Goal: Transaction & Acquisition: Purchase product/service

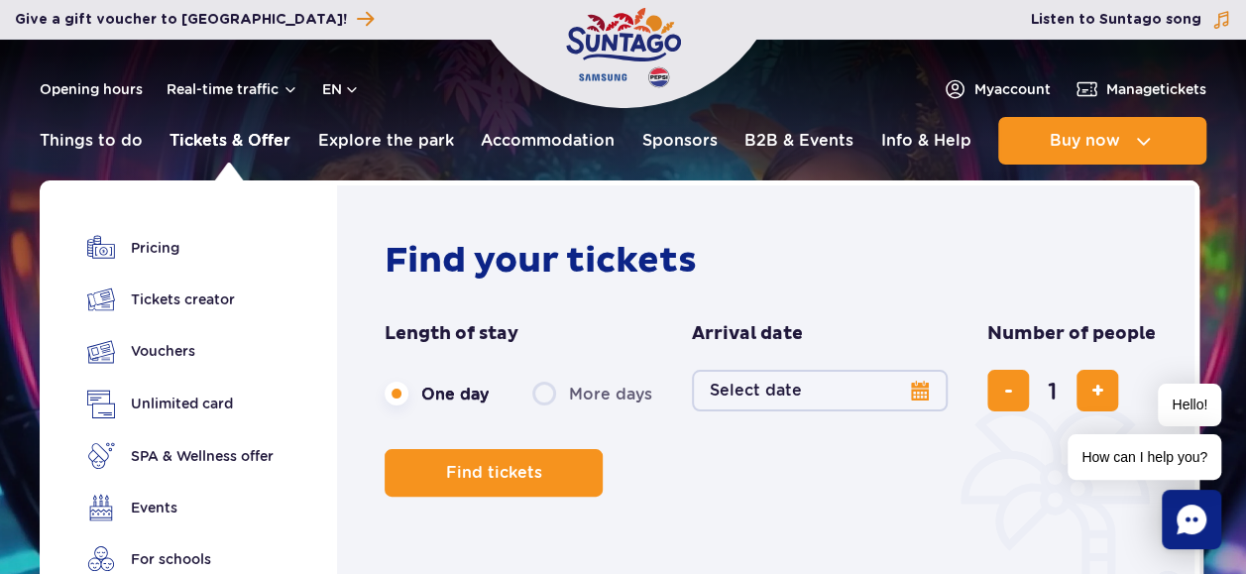
click at [254, 143] on link "Tickets & Offer" at bounding box center [230, 141] width 121 height 48
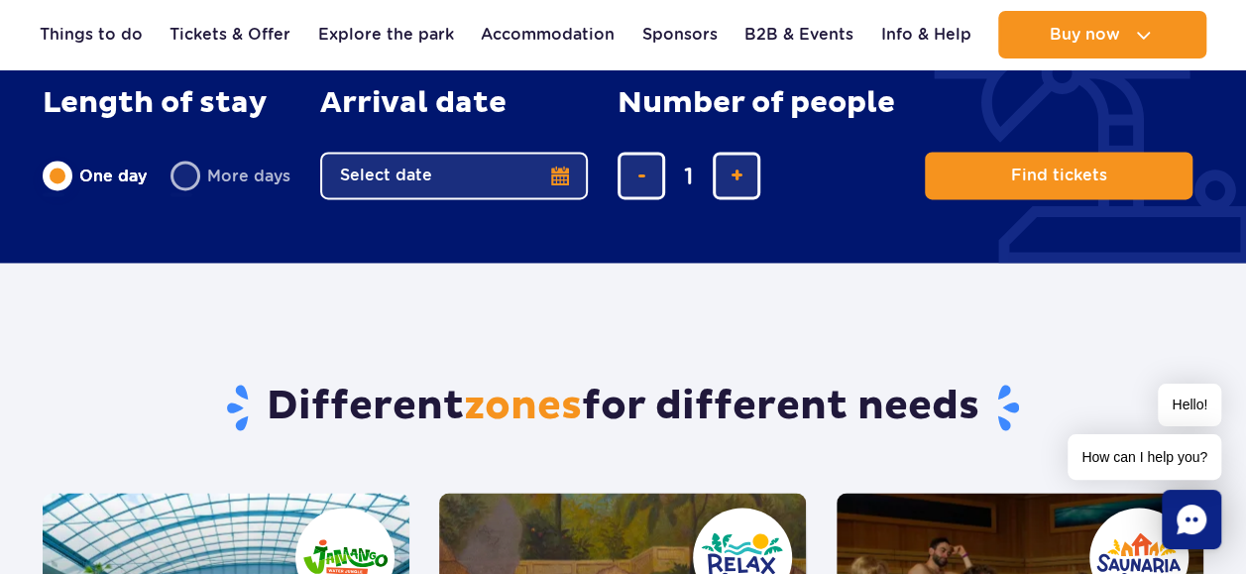
scroll to position [1289, 0]
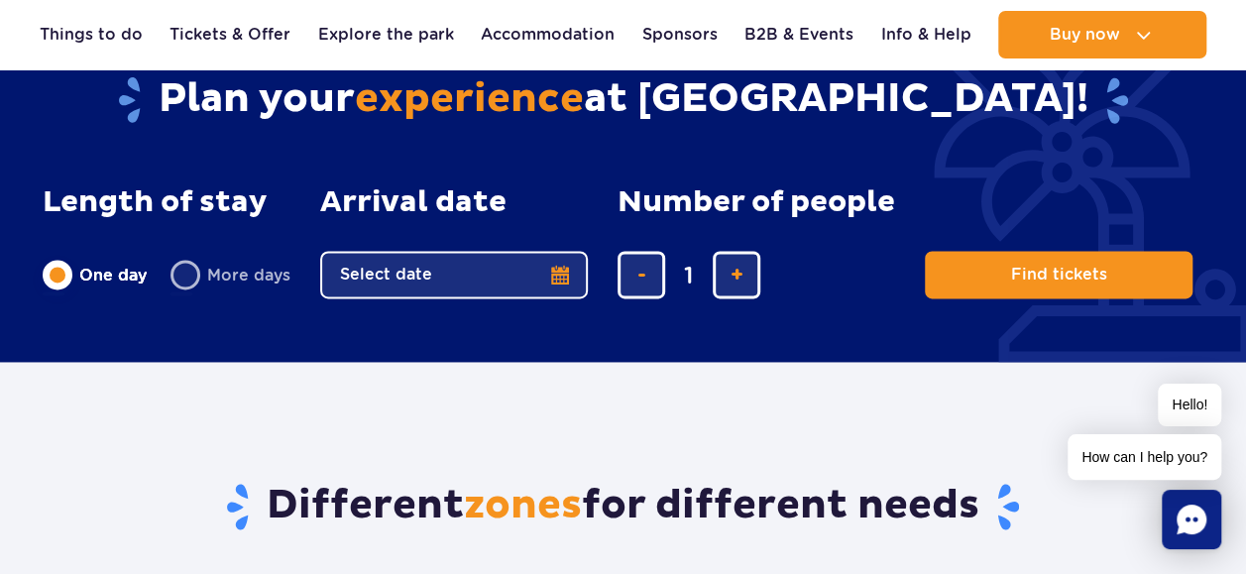
click at [563, 272] on button "Select date" at bounding box center [454, 275] width 268 height 48
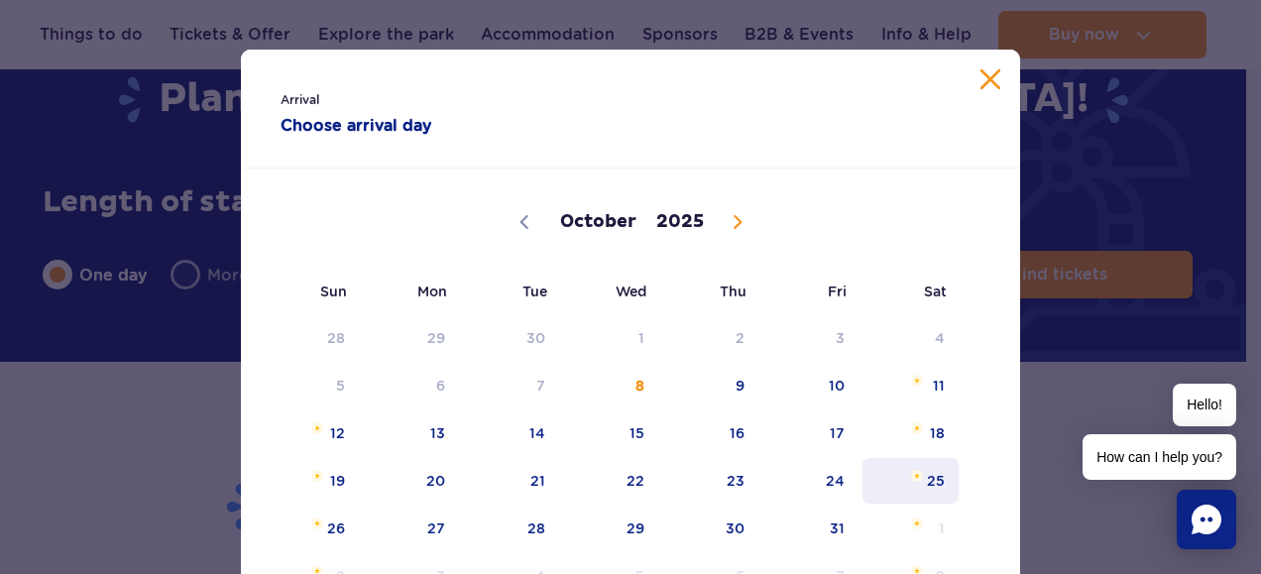
click at [929, 487] on span "25" at bounding box center [910, 481] width 100 height 46
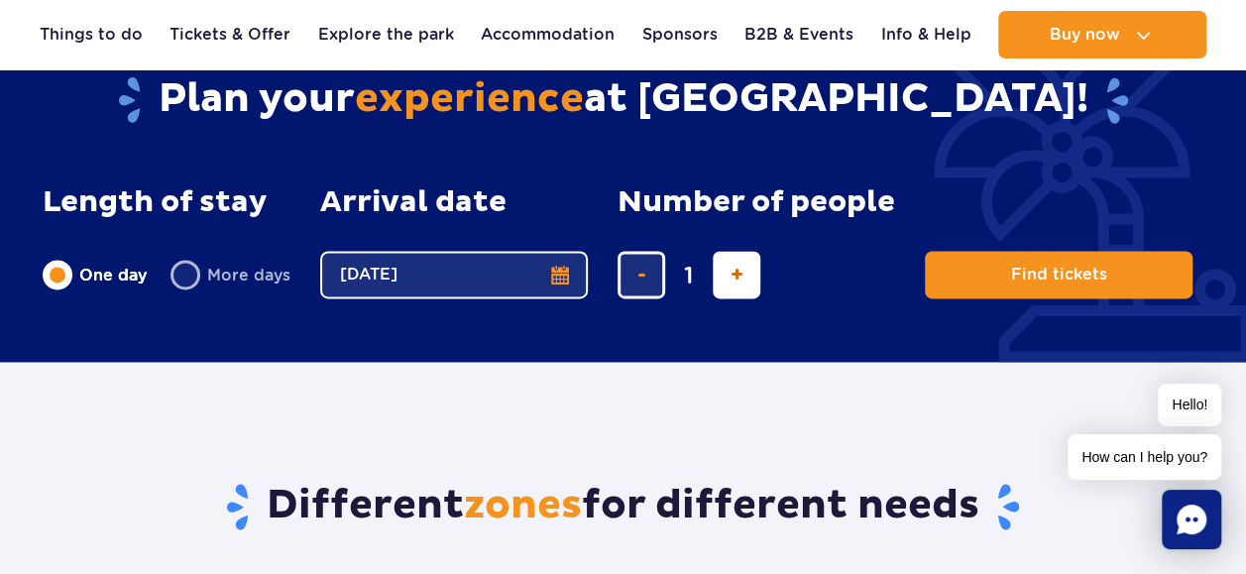
click at [747, 279] on button "add ticket" at bounding box center [737, 275] width 48 height 48
click at [747, 278] on button "add ticket" at bounding box center [737, 275] width 48 height 48
type input "5"
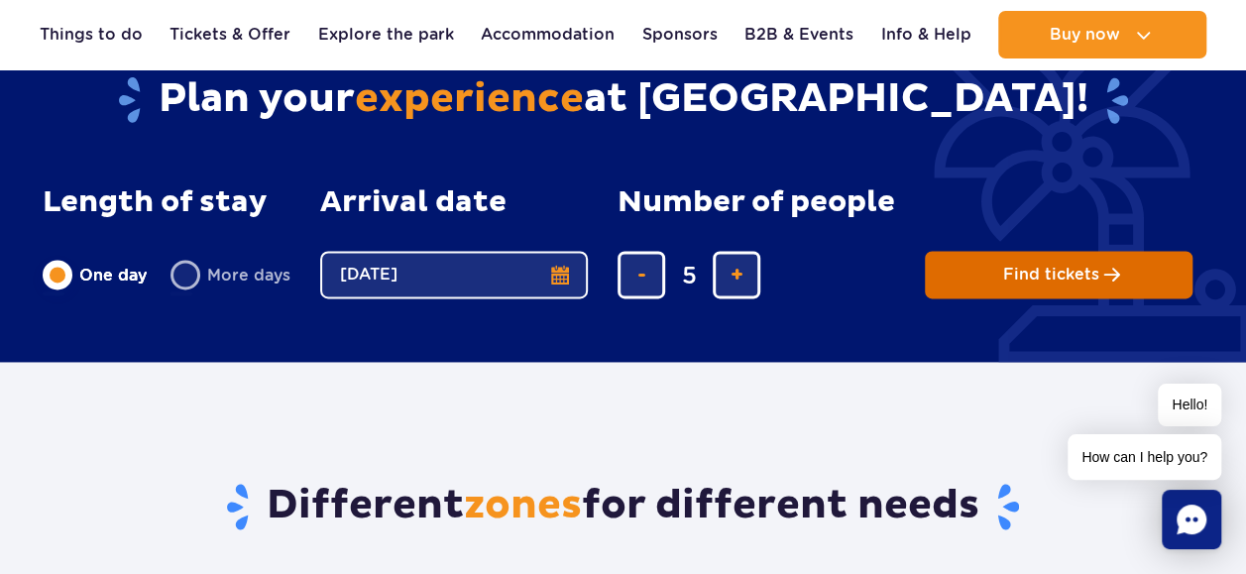
click at [1058, 279] on span "Find tickets" at bounding box center [1051, 275] width 96 height 18
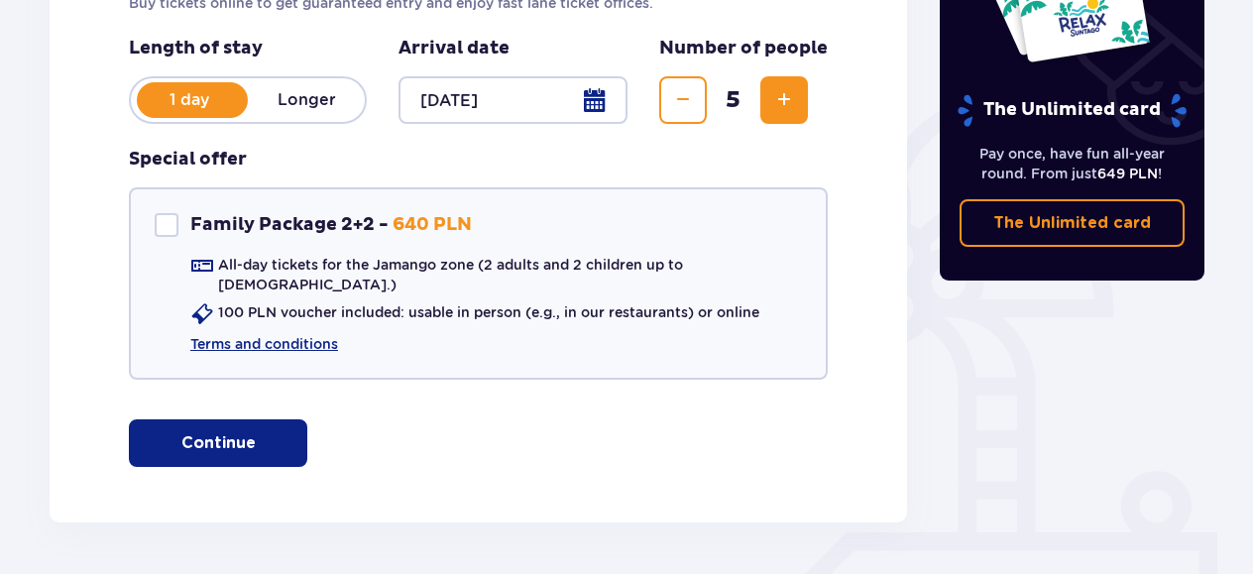
scroll to position [397, 0]
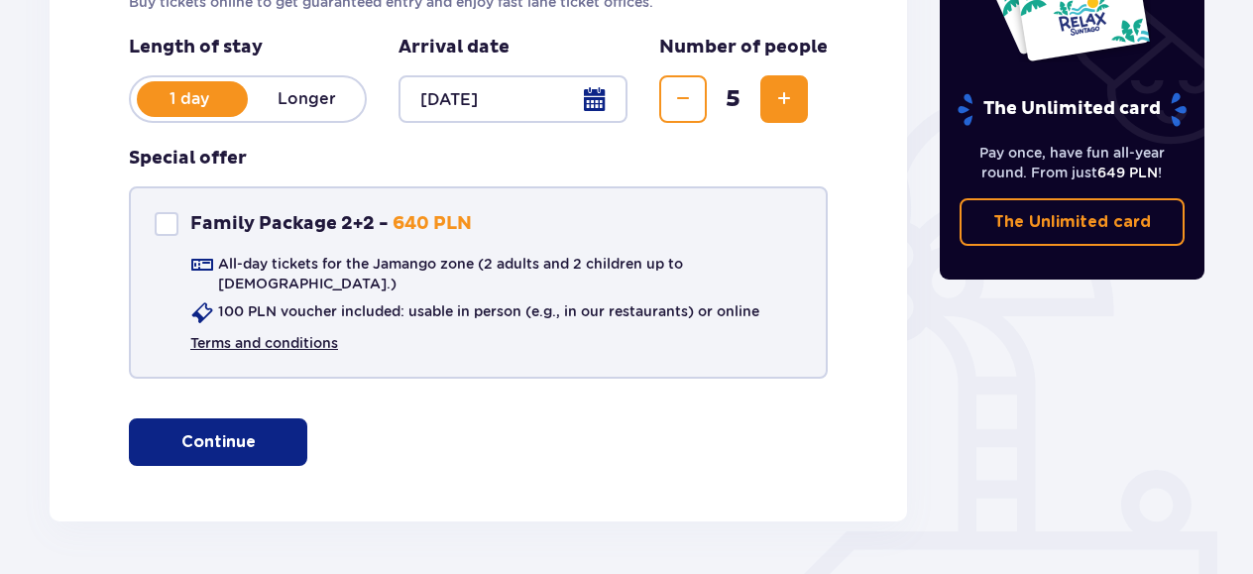
click at [317, 333] on link "Terms and conditions" at bounding box center [264, 343] width 148 height 20
click at [171, 227] on div "Family Package 2+2" at bounding box center [167, 224] width 24 height 24
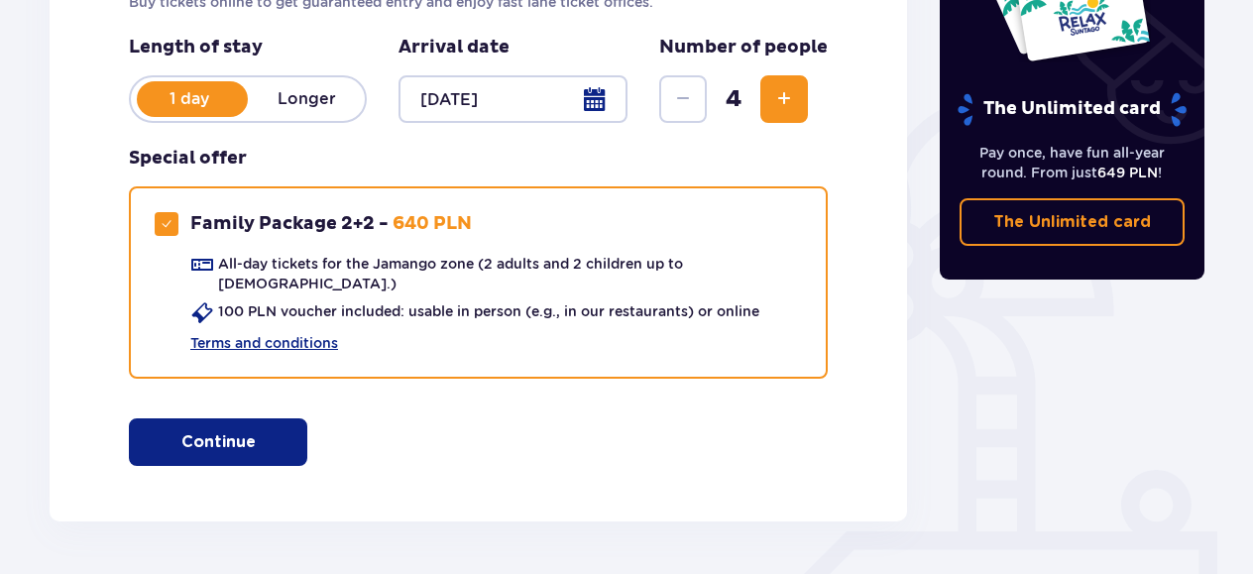
click at [230, 431] on p "Continue" at bounding box center [218, 442] width 74 height 22
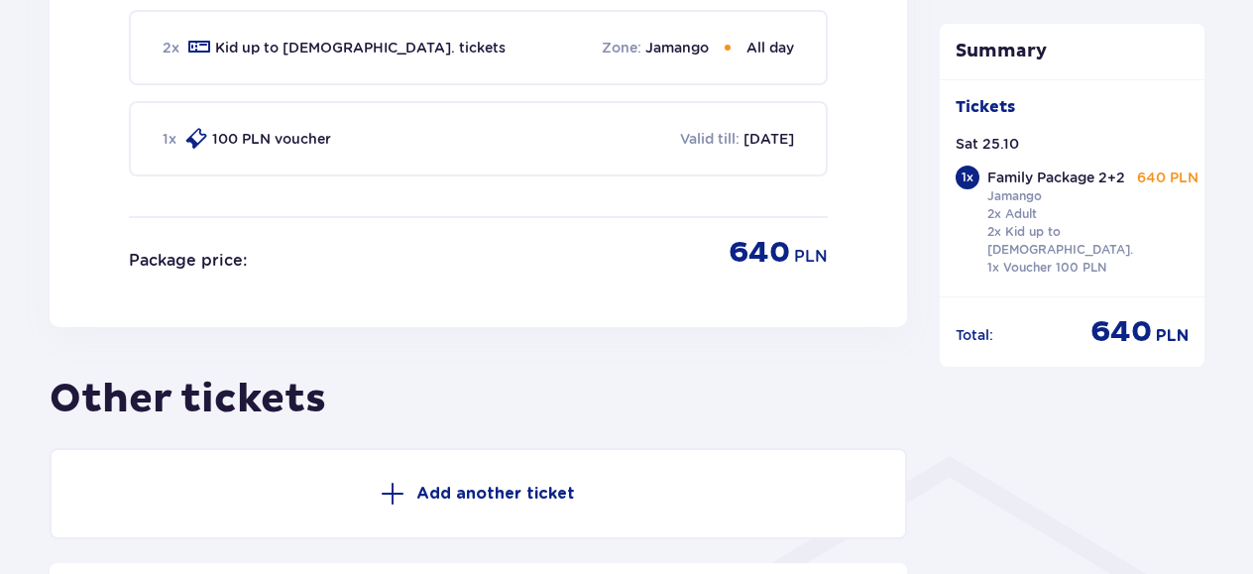
scroll to position [1199, 0]
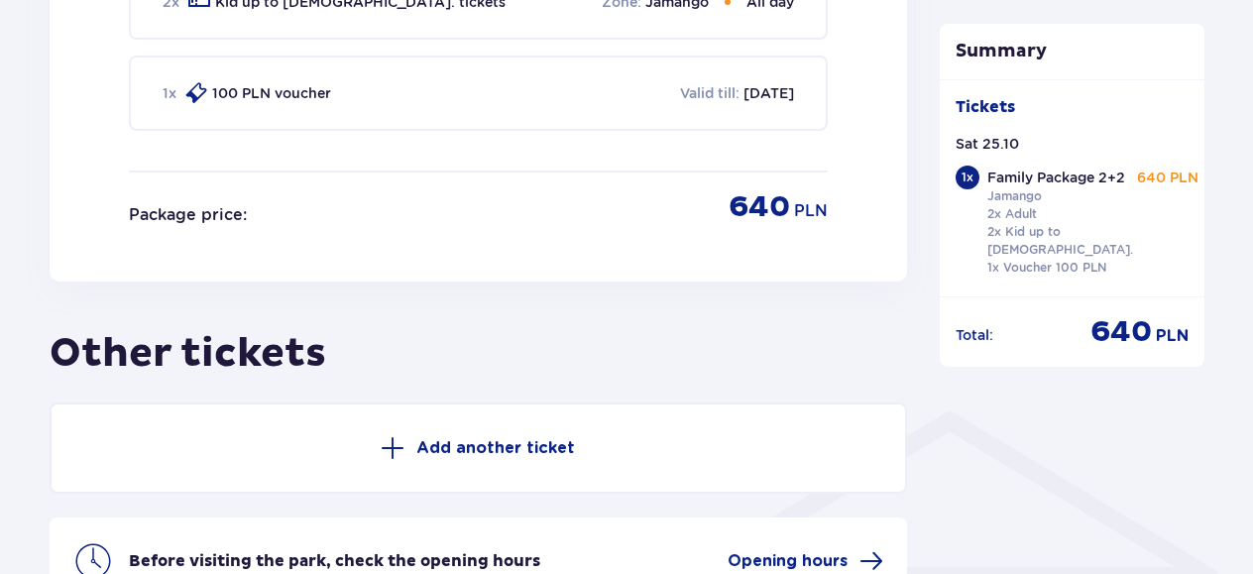
click at [398, 438] on span at bounding box center [393, 448] width 24 height 24
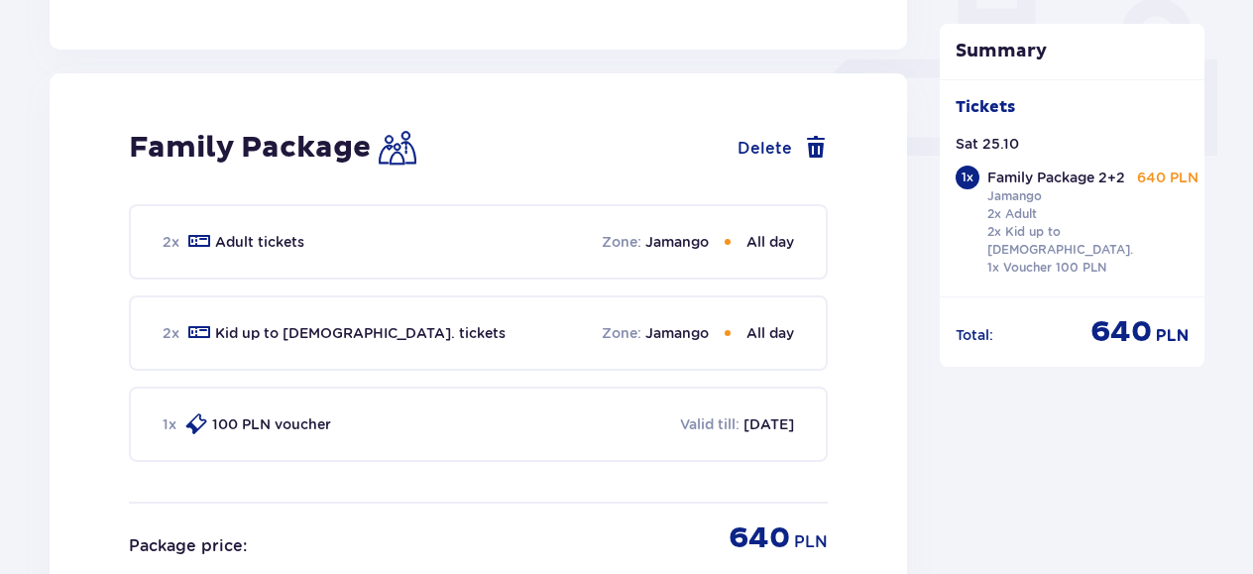
scroll to position [868, 0]
click at [818, 136] on span at bounding box center [816, 148] width 24 height 24
checkbox input "false"
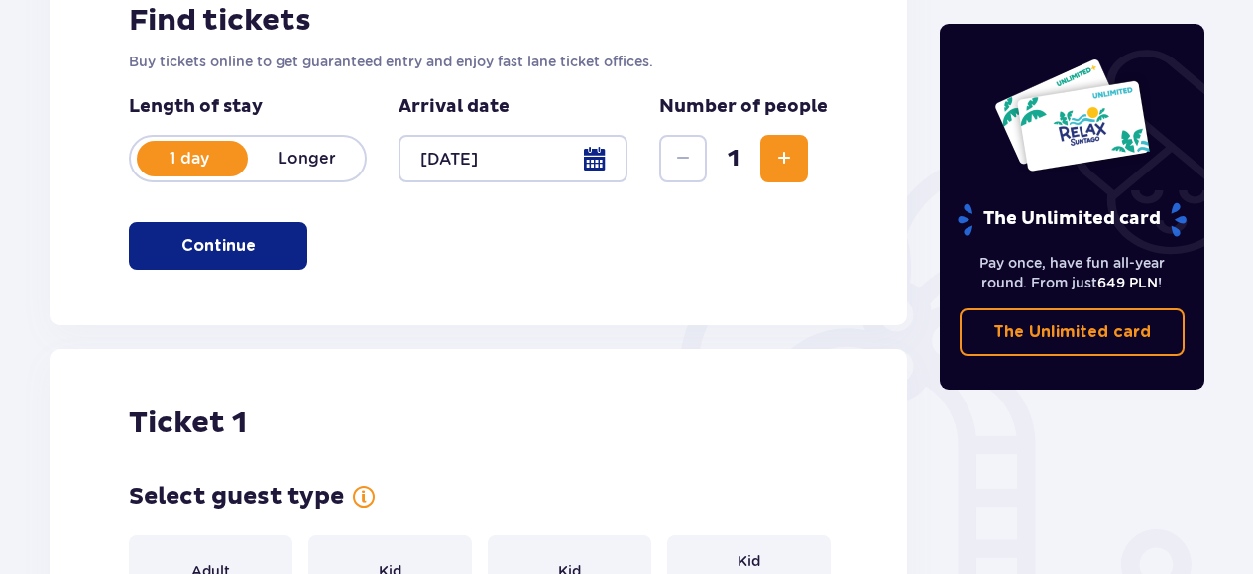
scroll to position [230, 0]
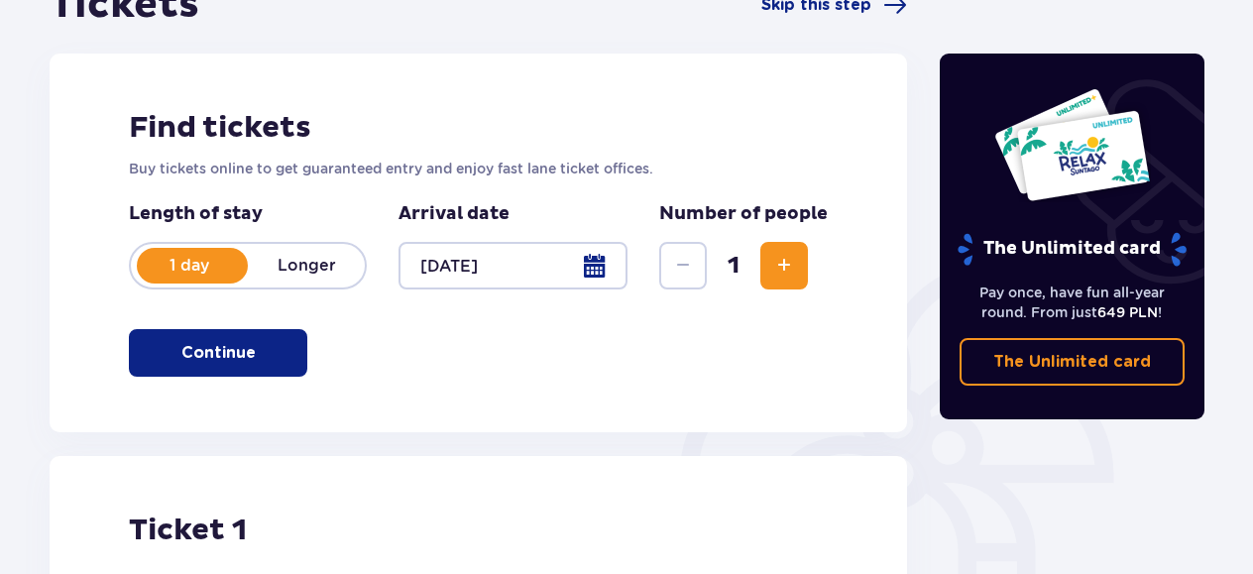
click at [793, 257] on span "Increase" at bounding box center [784, 266] width 24 height 24
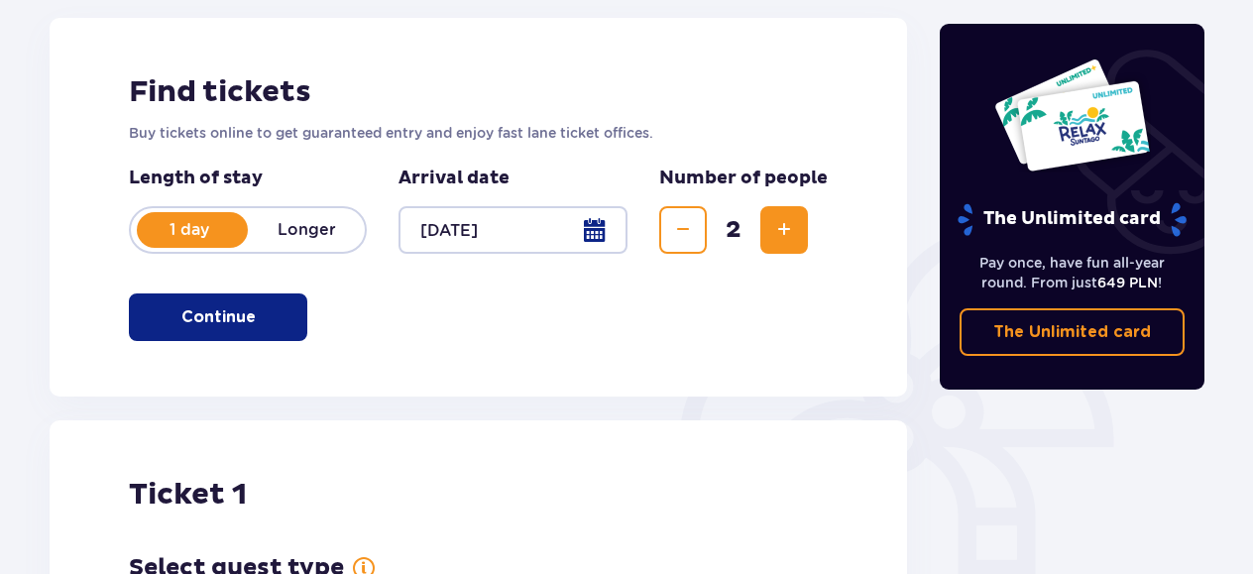
click at [783, 225] on span "Increase" at bounding box center [784, 230] width 24 height 24
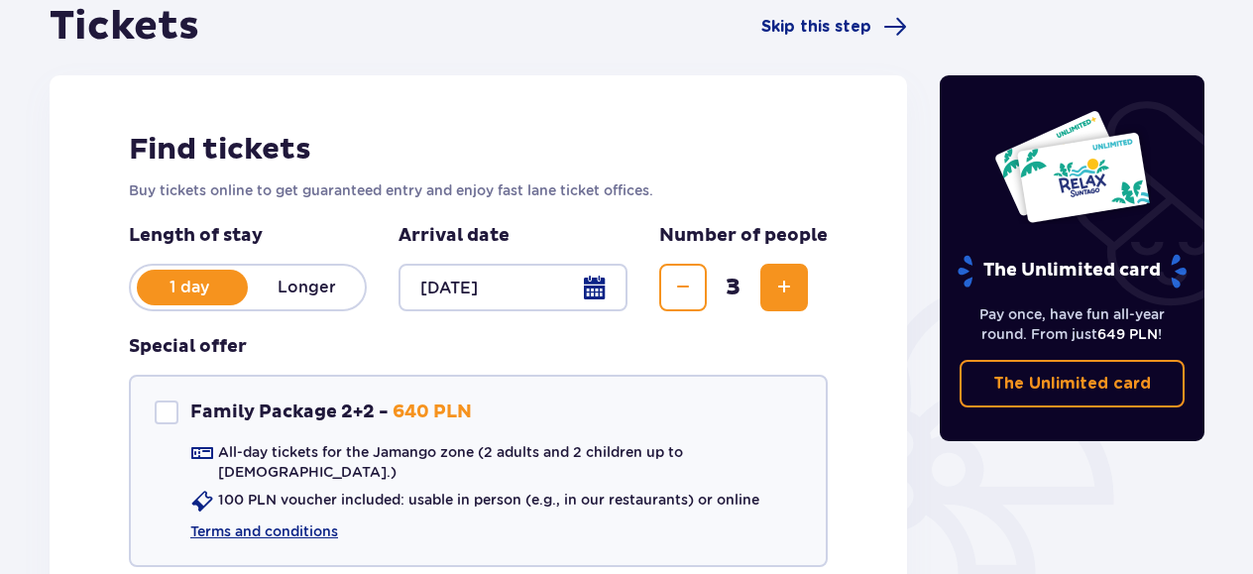
click at [789, 277] on span "Increase" at bounding box center [784, 288] width 24 height 24
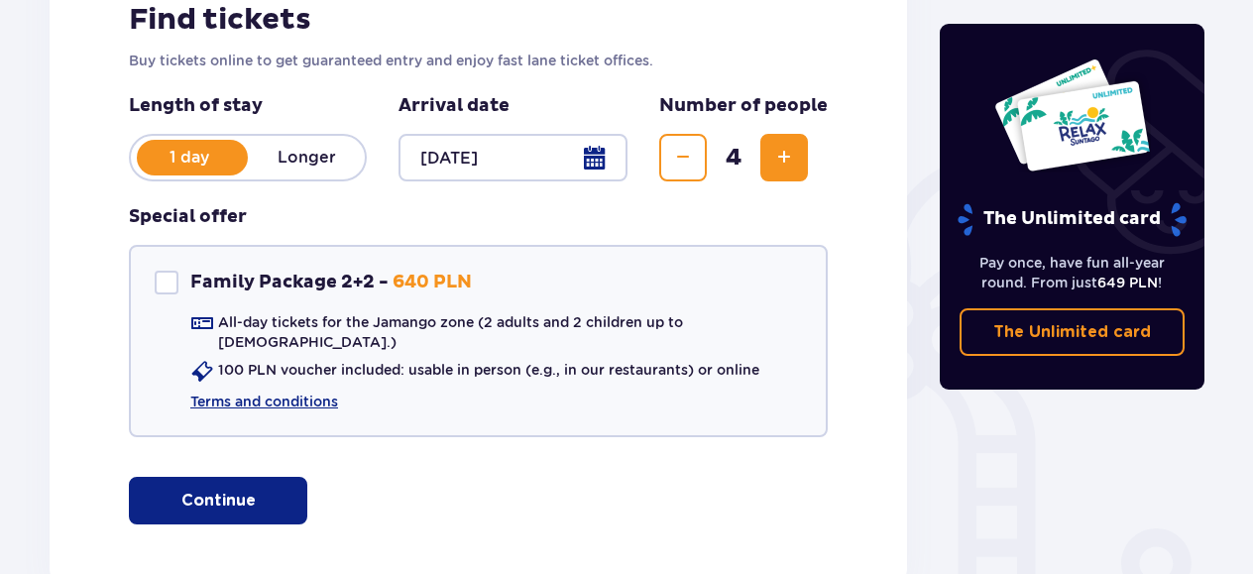
scroll to position [307, 0]
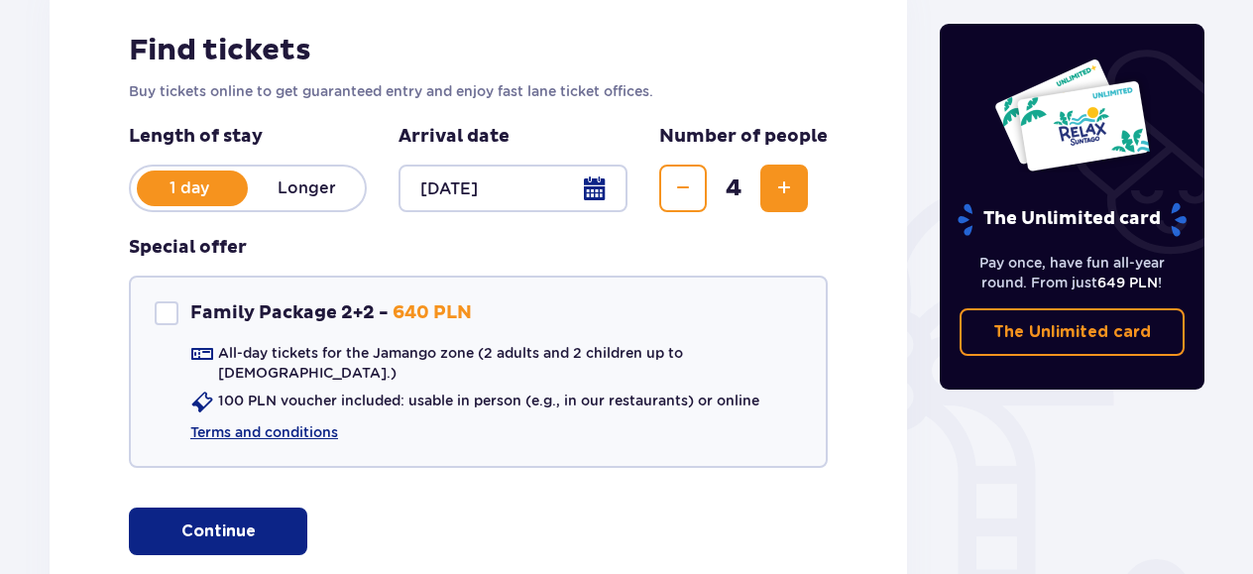
click at [787, 198] on span "Increase" at bounding box center [784, 188] width 24 height 24
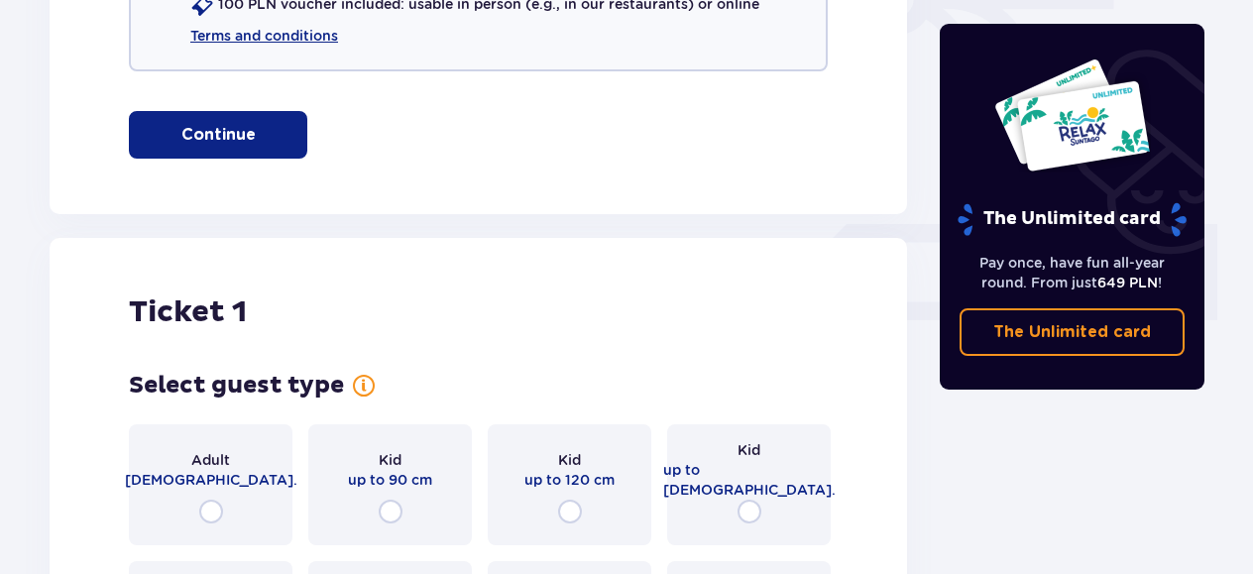
scroll to position [902, 0]
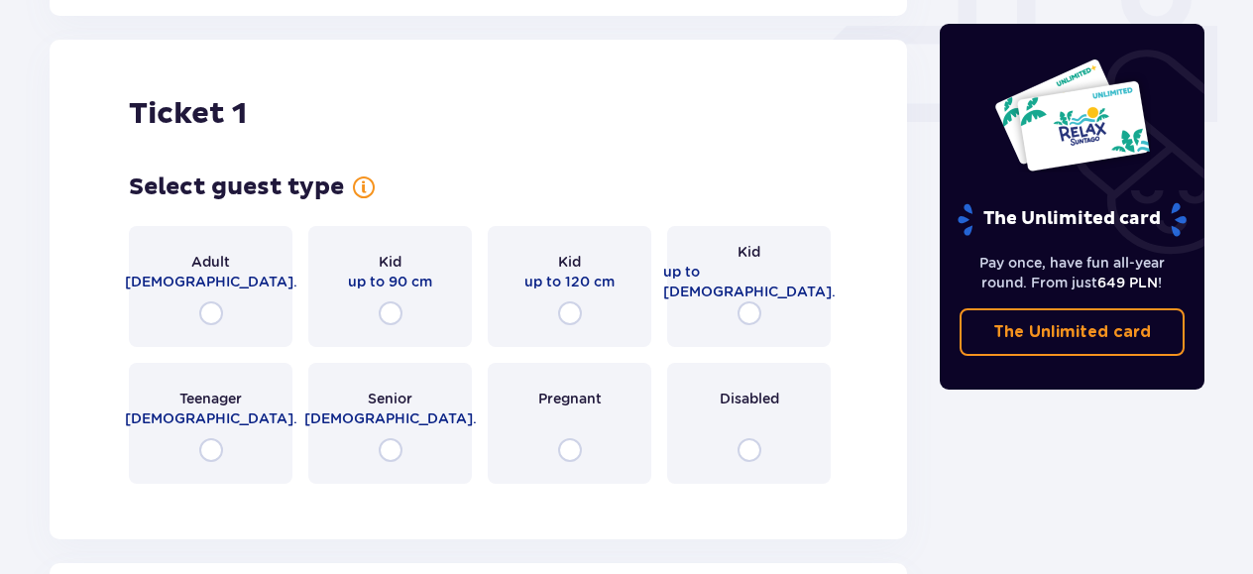
click at [211, 301] on input "radio" at bounding box center [211, 313] width 24 height 24
radio input "true"
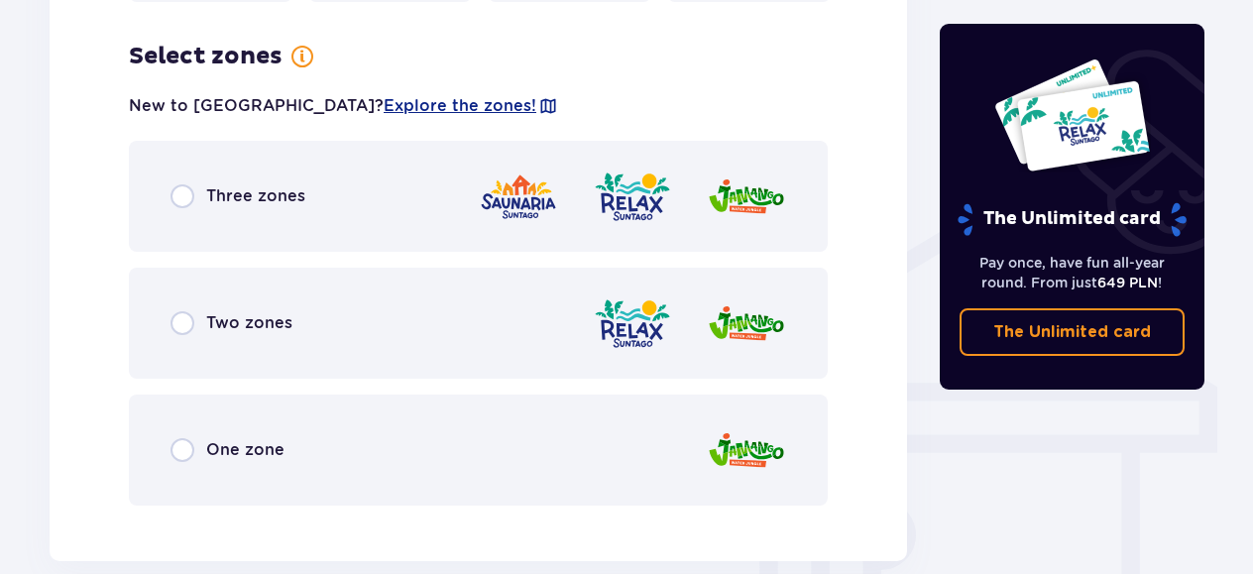
scroll to position [1386, 0]
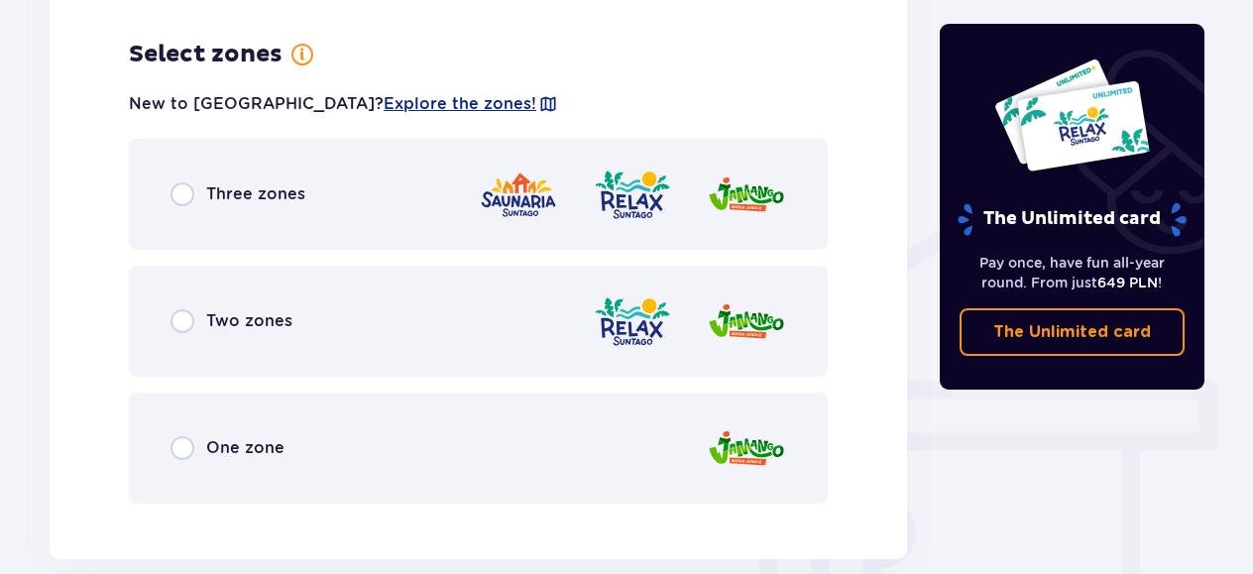
click at [178, 182] on input "radio" at bounding box center [183, 194] width 24 height 24
radio input "true"
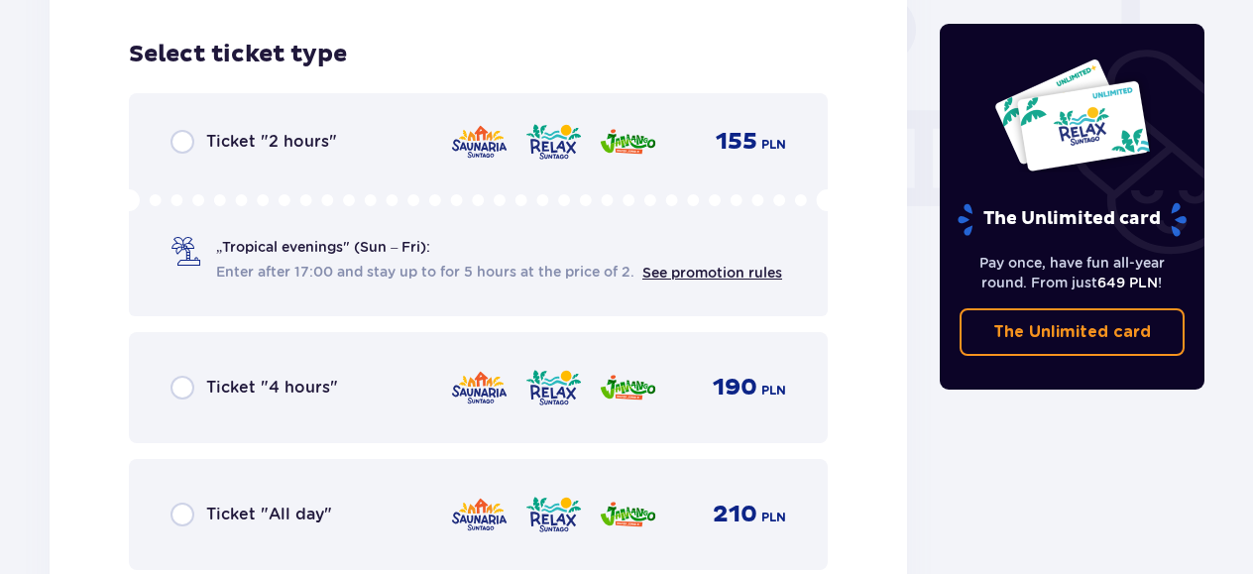
scroll to position [1989, 0]
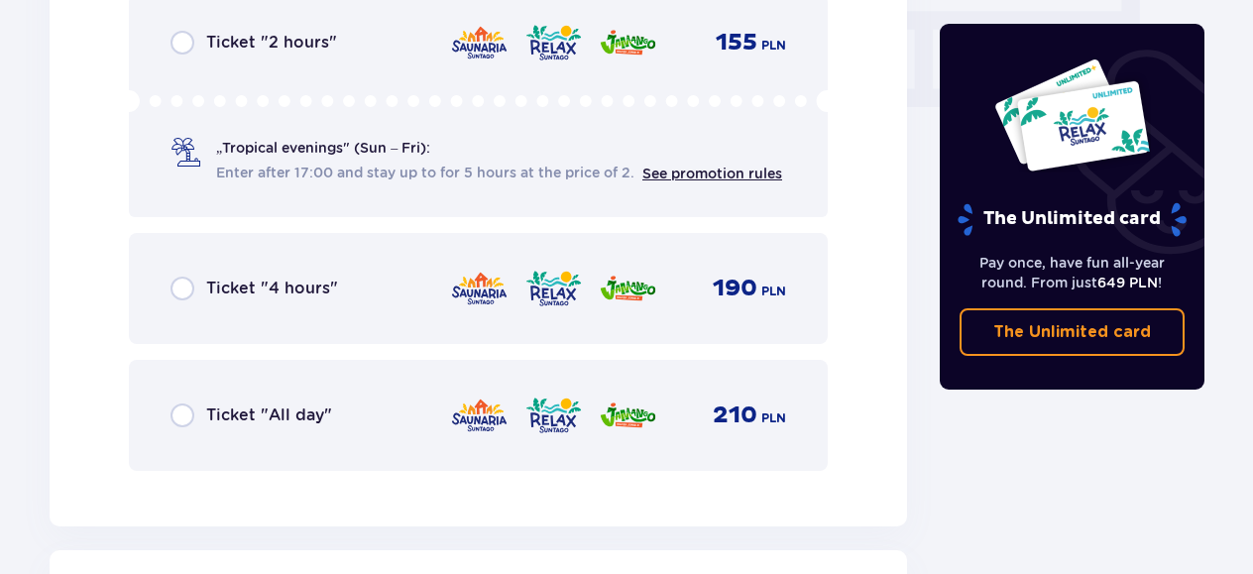
click at [188, 403] on input "radio" at bounding box center [183, 415] width 24 height 24
radio input "true"
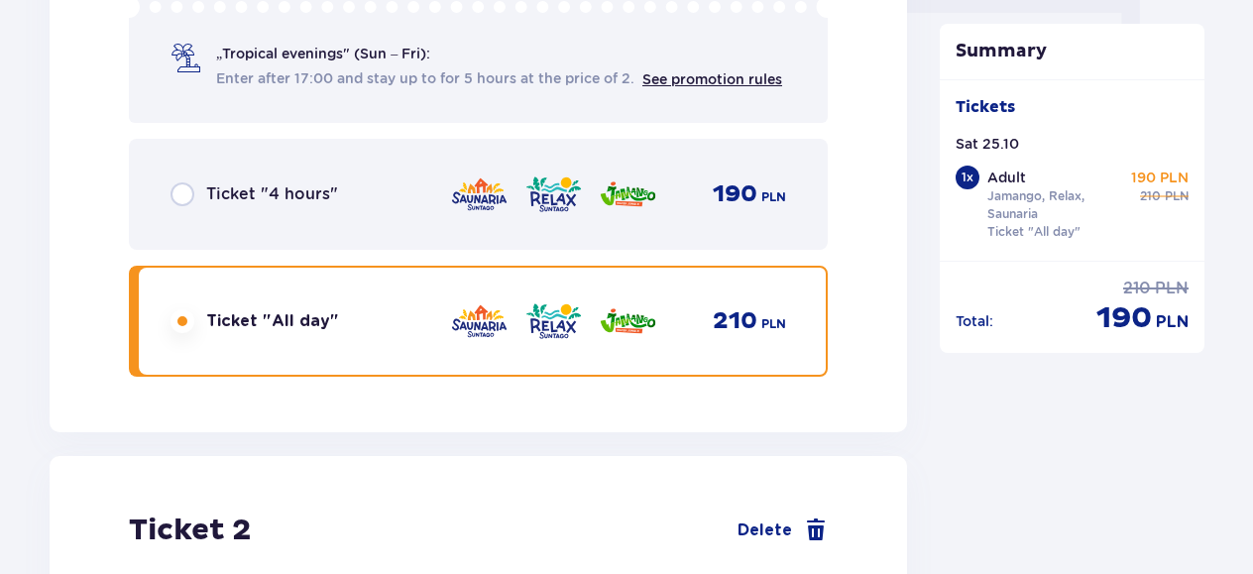
scroll to position [2499, 0]
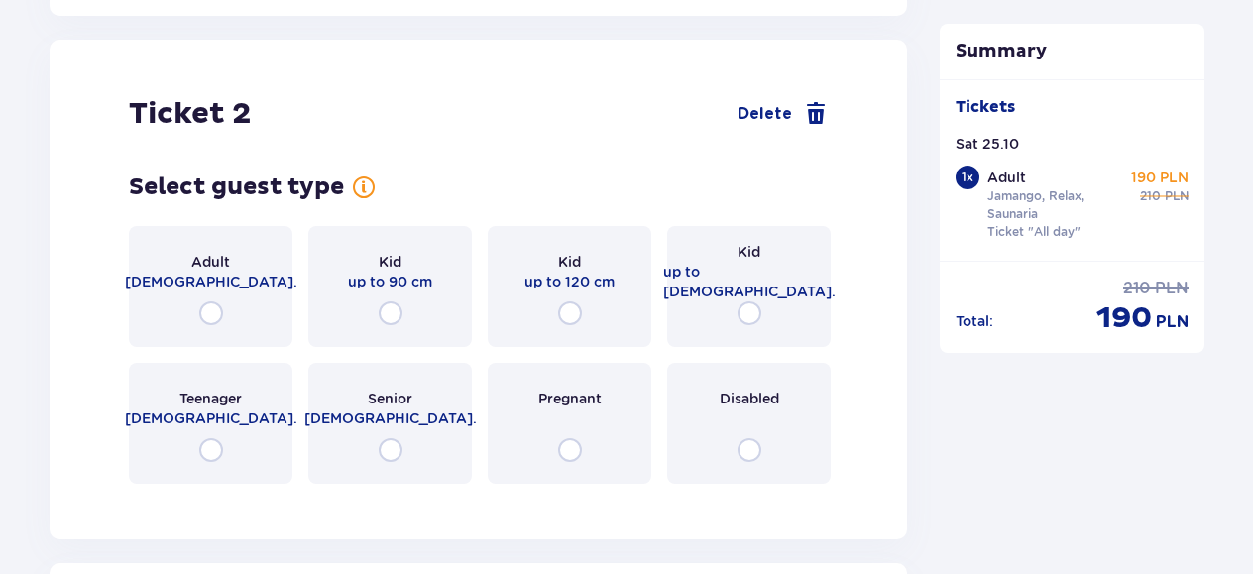
click at [209, 301] on input "radio" at bounding box center [211, 313] width 24 height 24
radio input "true"
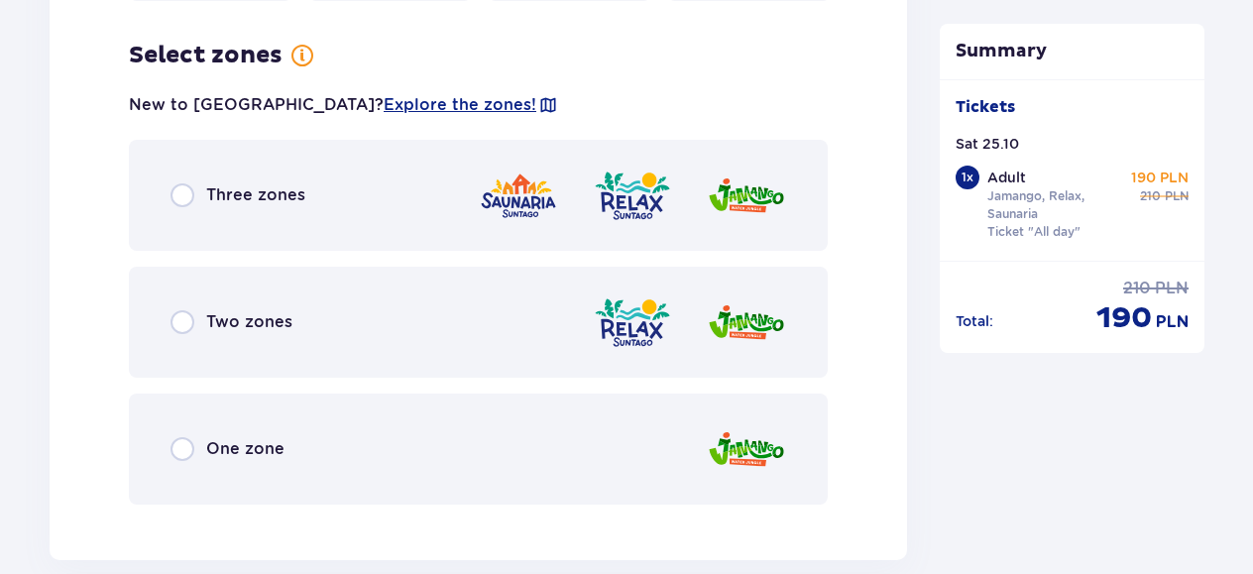
scroll to position [2983, 0]
click at [178, 182] on input "radio" at bounding box center [183, 194] width 24 height 24
radio input "true"
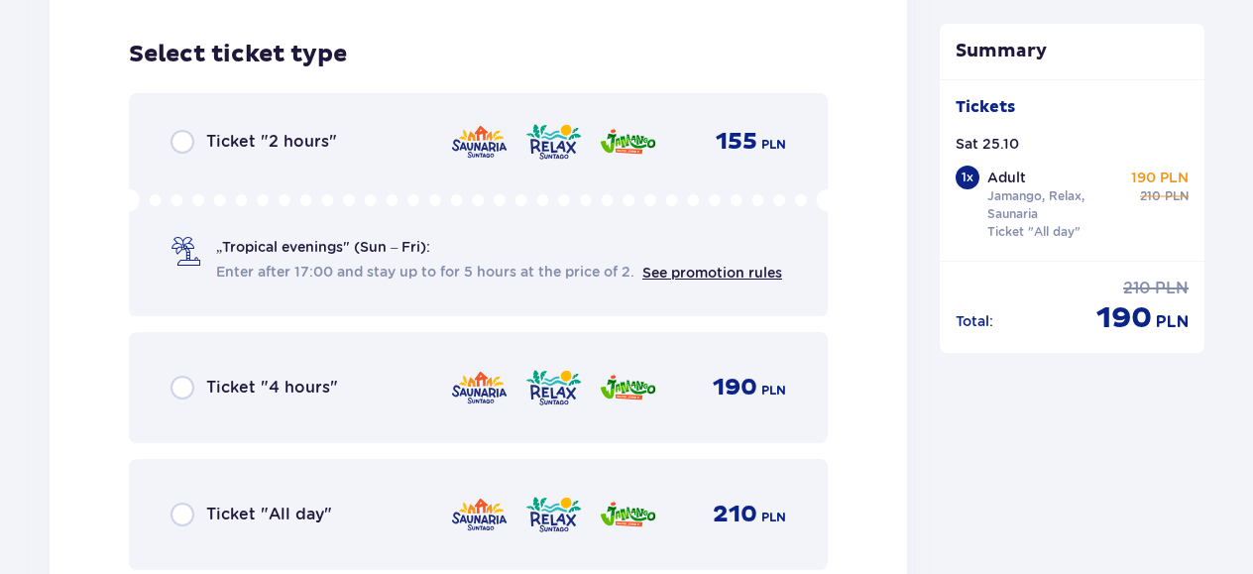
scroll to position [3586, 0]
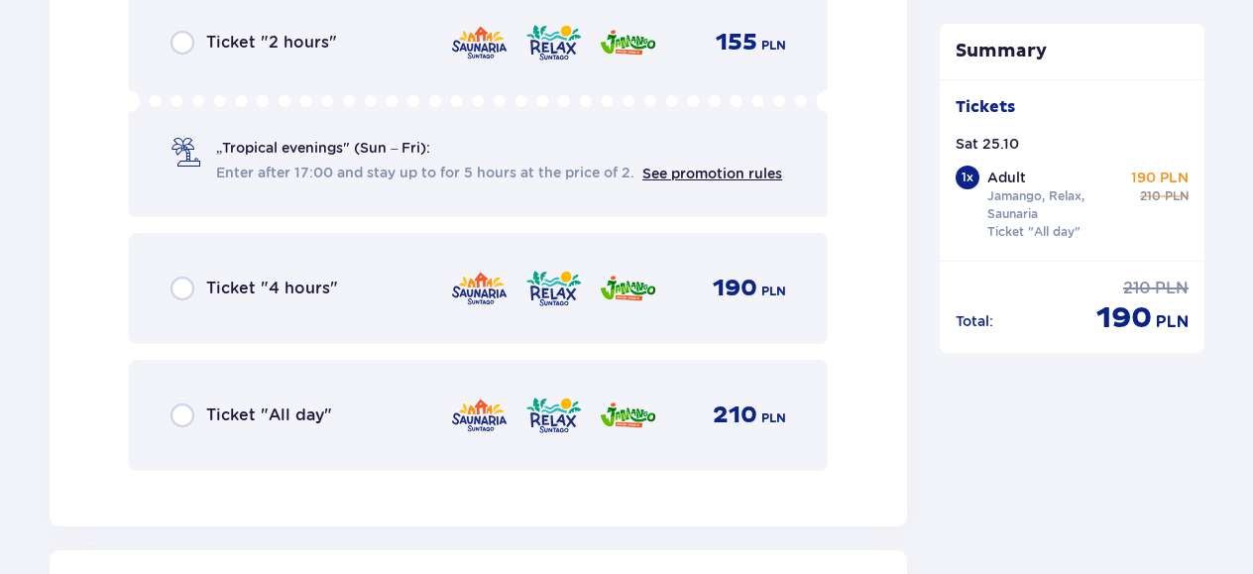
click at [177, 403] on input "radio" at bounding box center [183, 415] width 24 height 24
radio input "true"
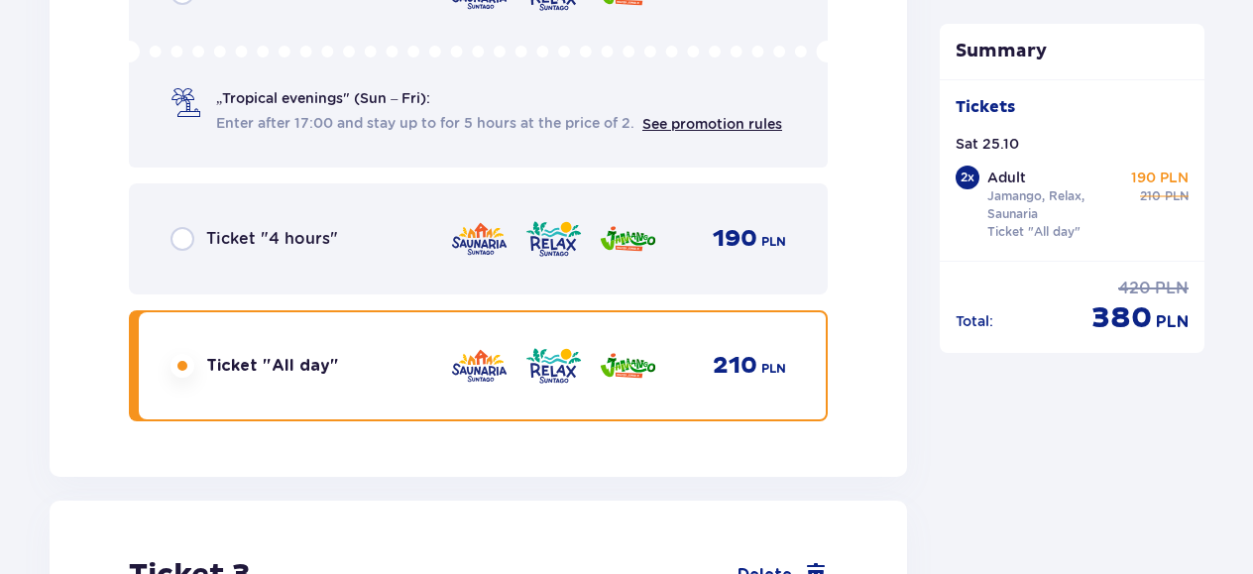
scroll to position [4122, 0]
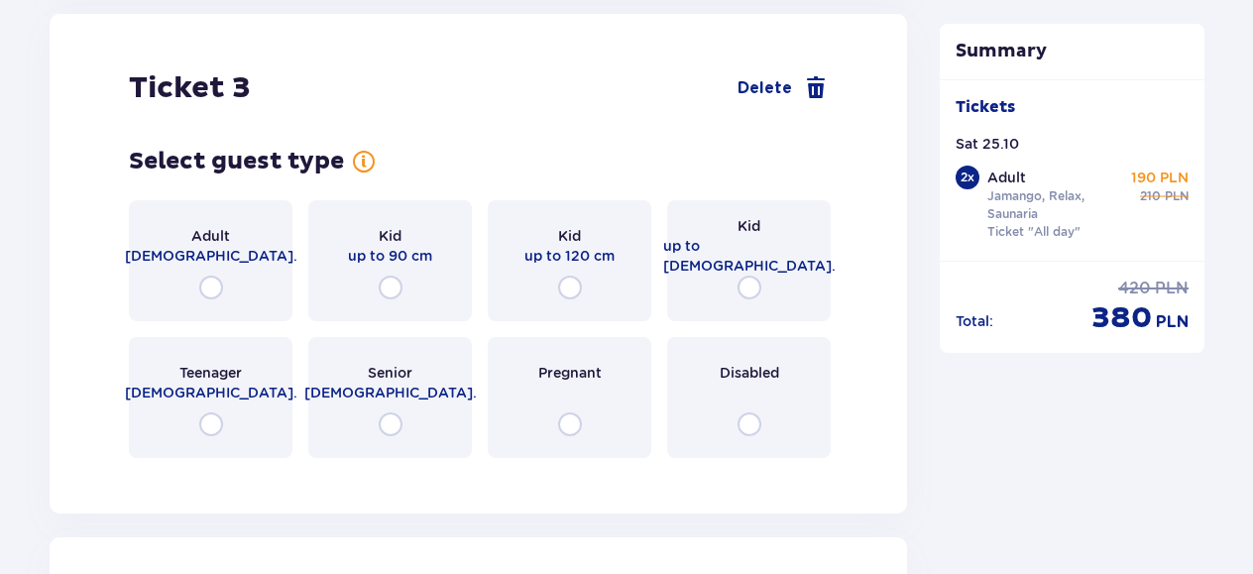
click at [745, 276] on input "radio" at bounding box center [750, 288] width 24 height 24
radio input "true"
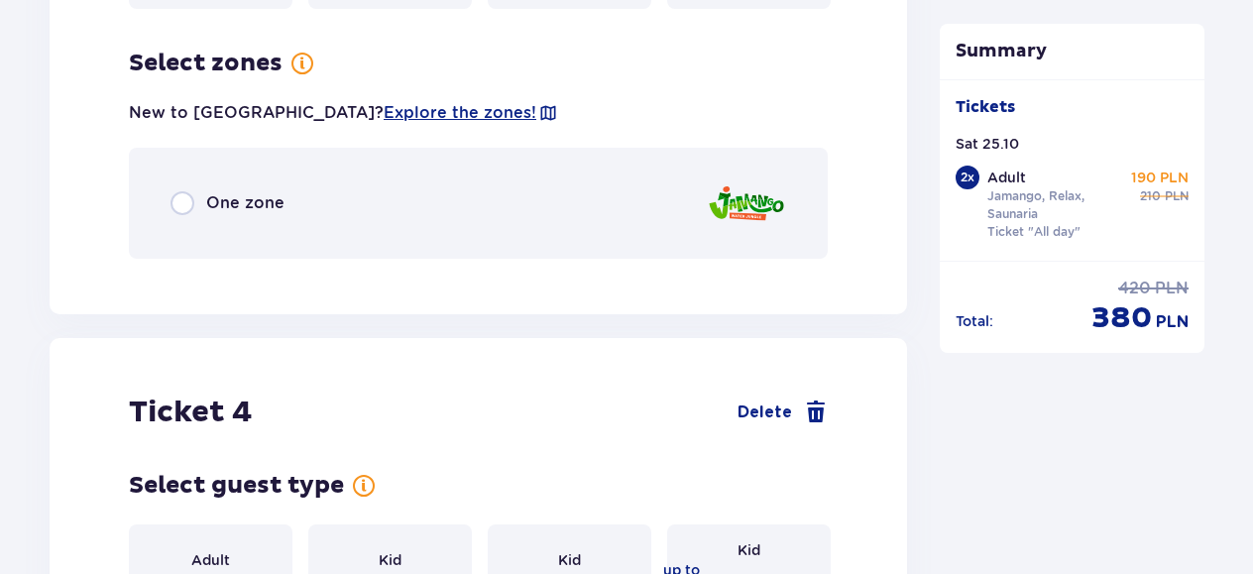
scroll to position [4580, 0]
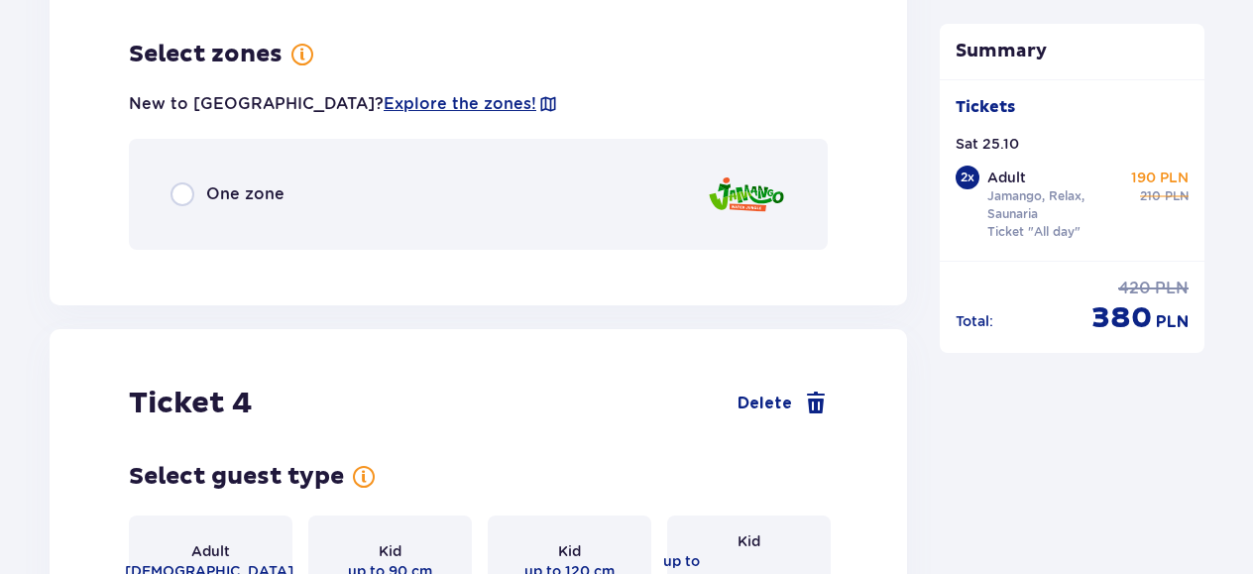
click at [188, 183] on input "radio" at bounding box center [183, 194] width 24 height 24
radio input "true"
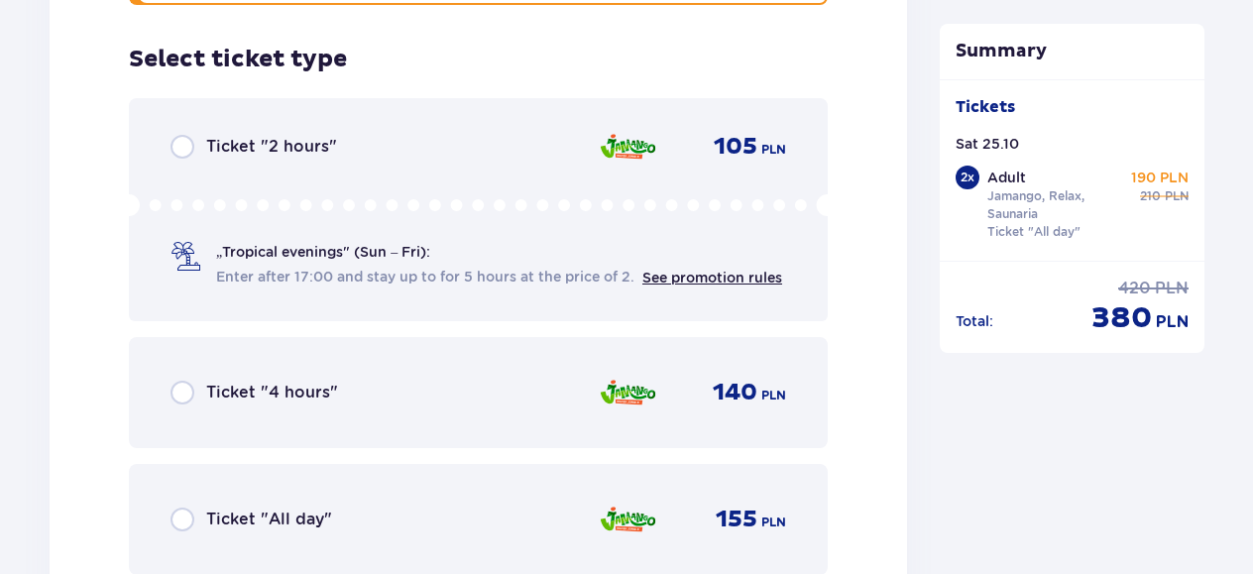
scroll to position [4830, 0]
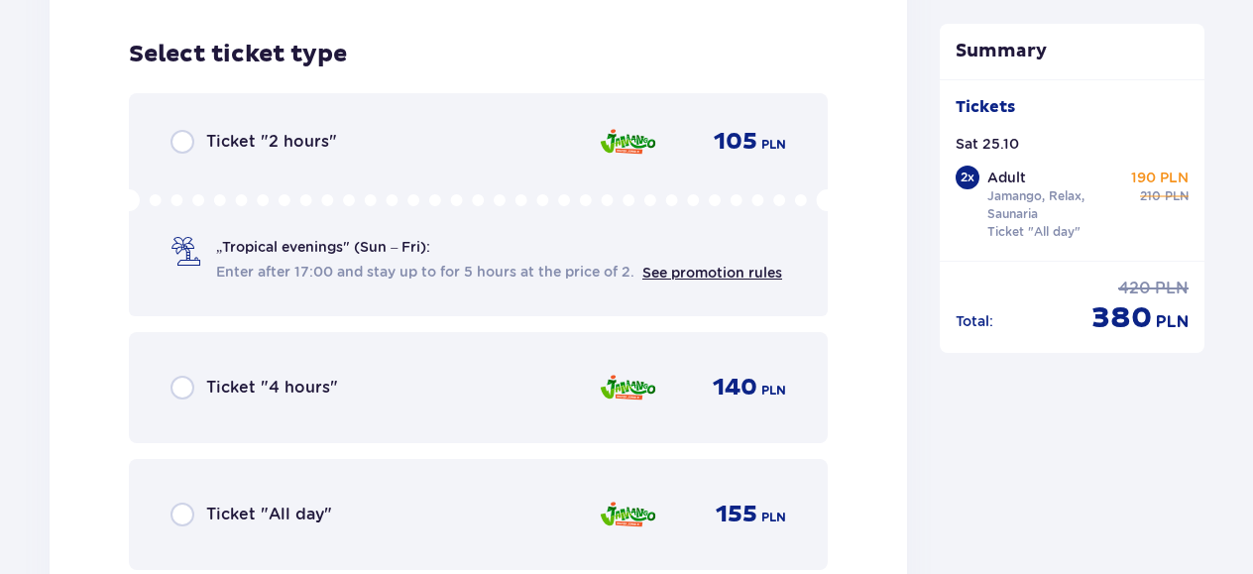
click at [182, 503] on input "radio" at bounding box center [183, 515] width 24 height 24
radio input "true"
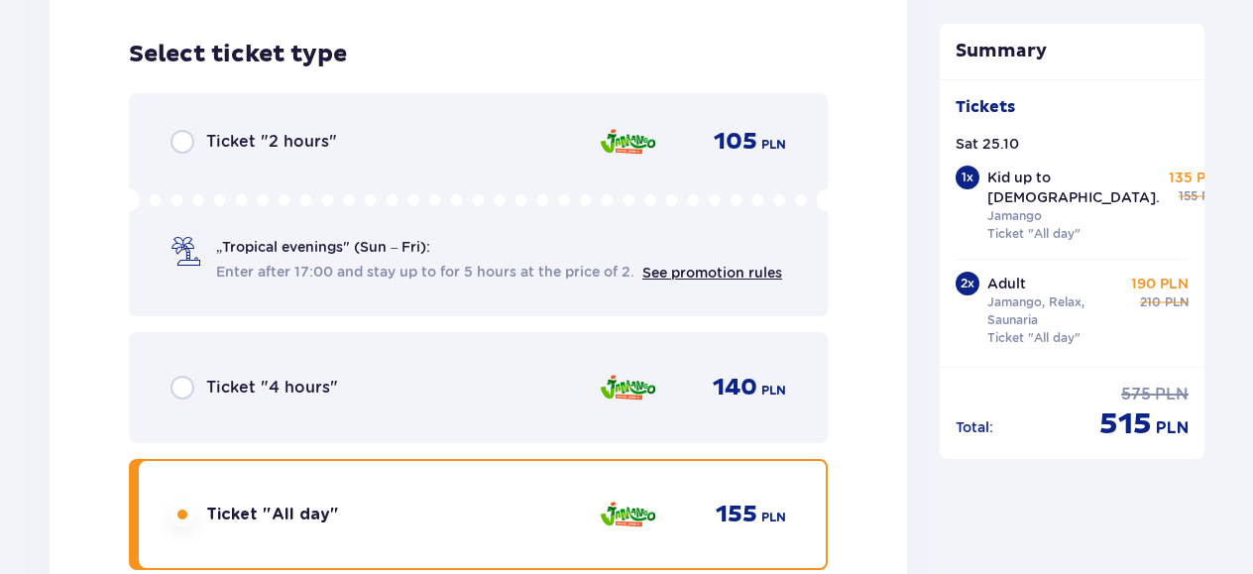
scroll to position [5439, 0]
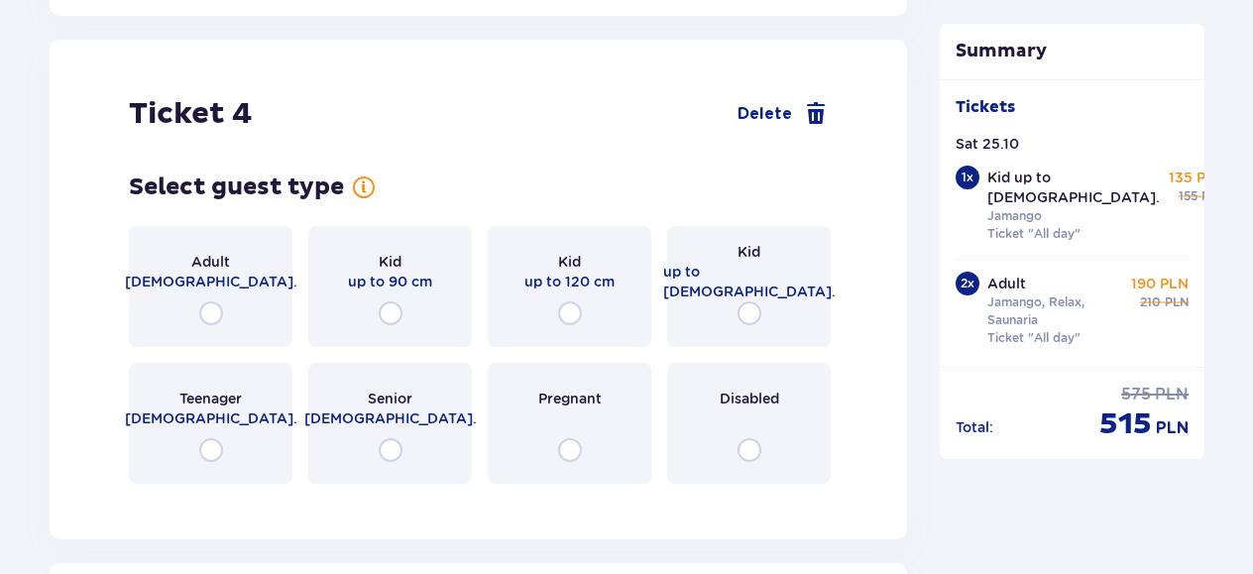
click at [208, 438] on input "radio" at bounding box center [211, 450] width 24 height 24
radio input "true"
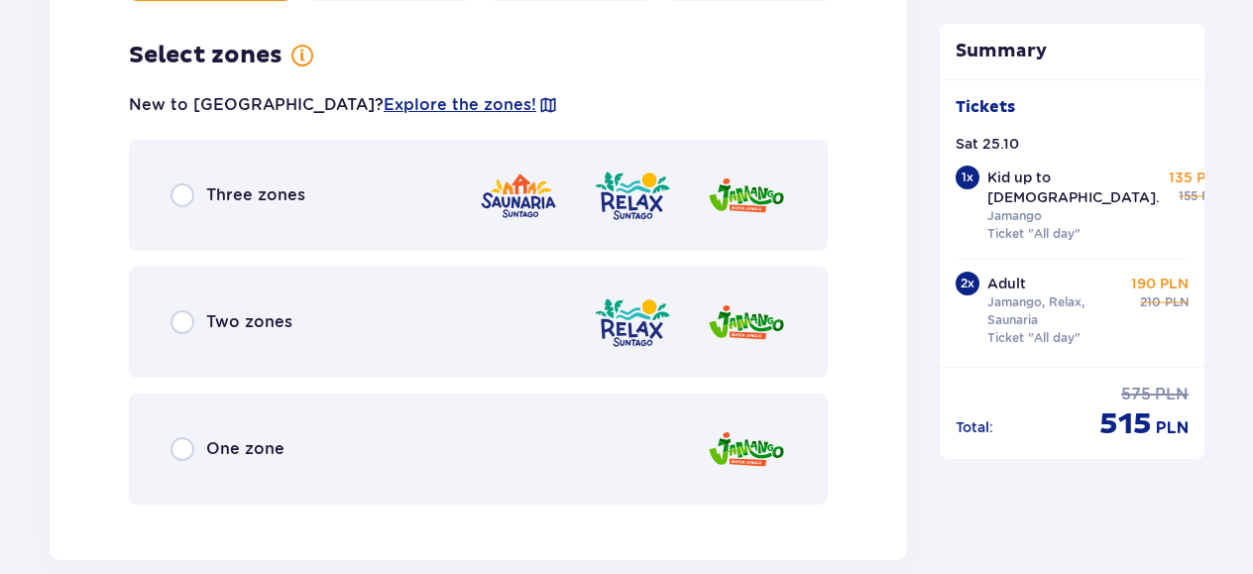
scroll to position [5923, 0]
click at [179, 185] on input "radio" at bounding box center [183, 194] width 24 height 24
radio input "true"
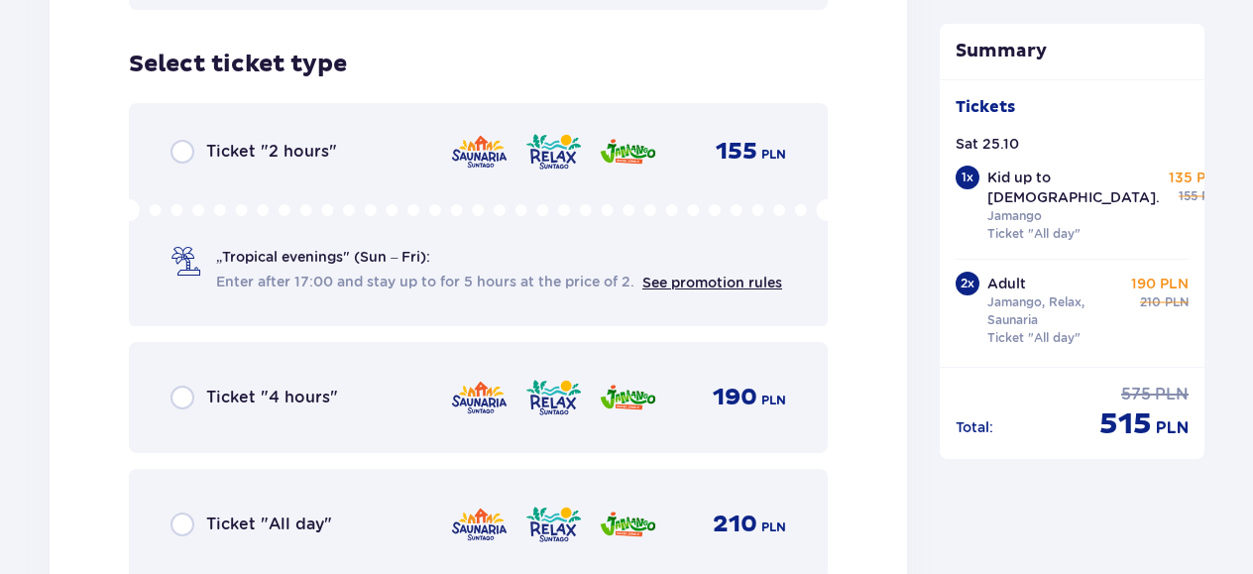
scroll to position [6427, 0]
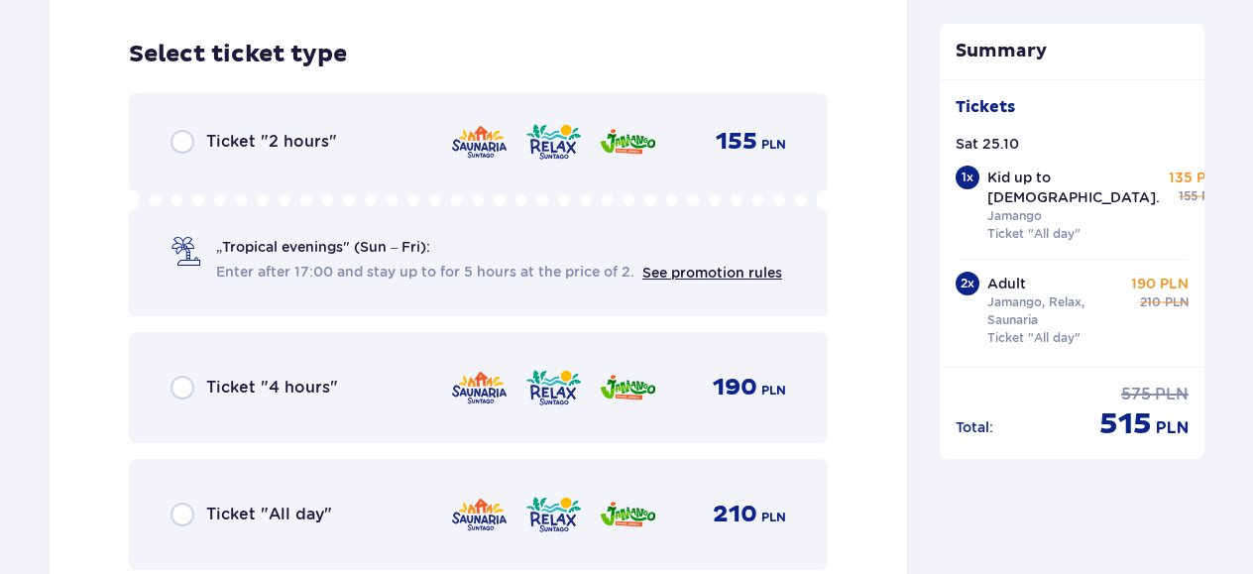
click at [173, 507] on input "radio" at bounding box center [183, 515] width 24 height 24
radio input "true"
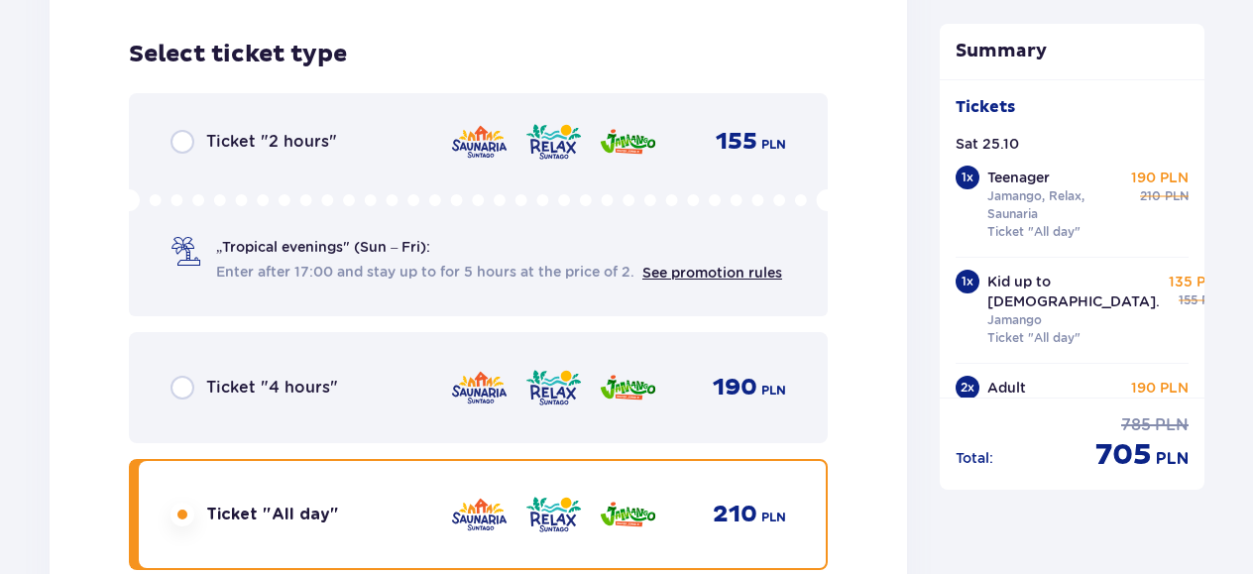
scroll to position [7036, 0]
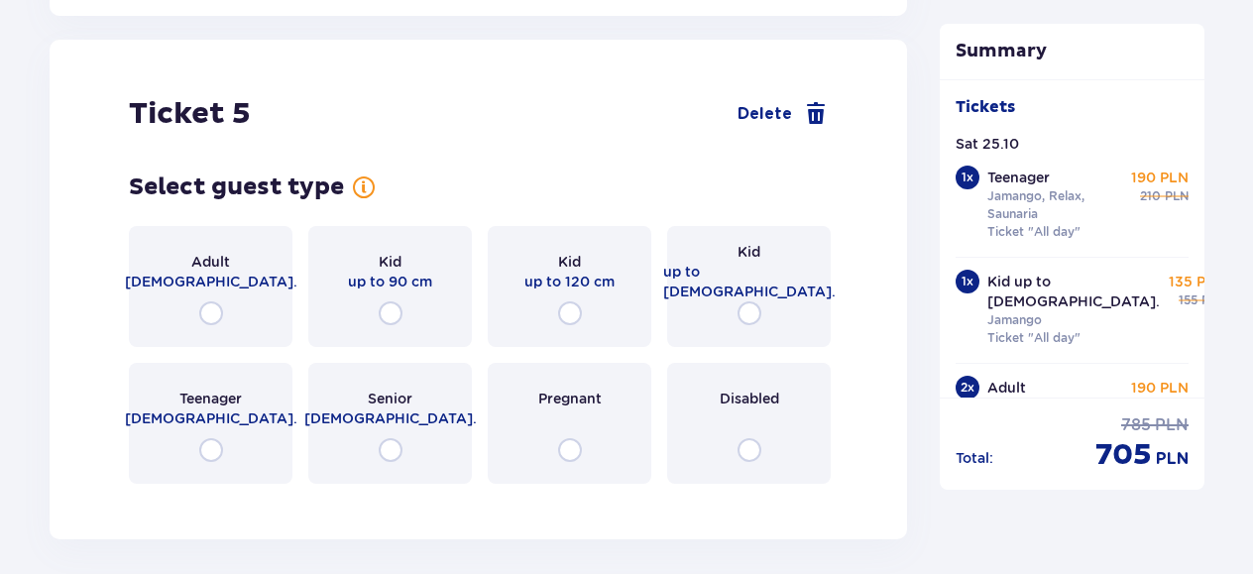
click at [210, 438] on input "radio" at bounding box center [211, 450] width 24 height 24
radio input "true"
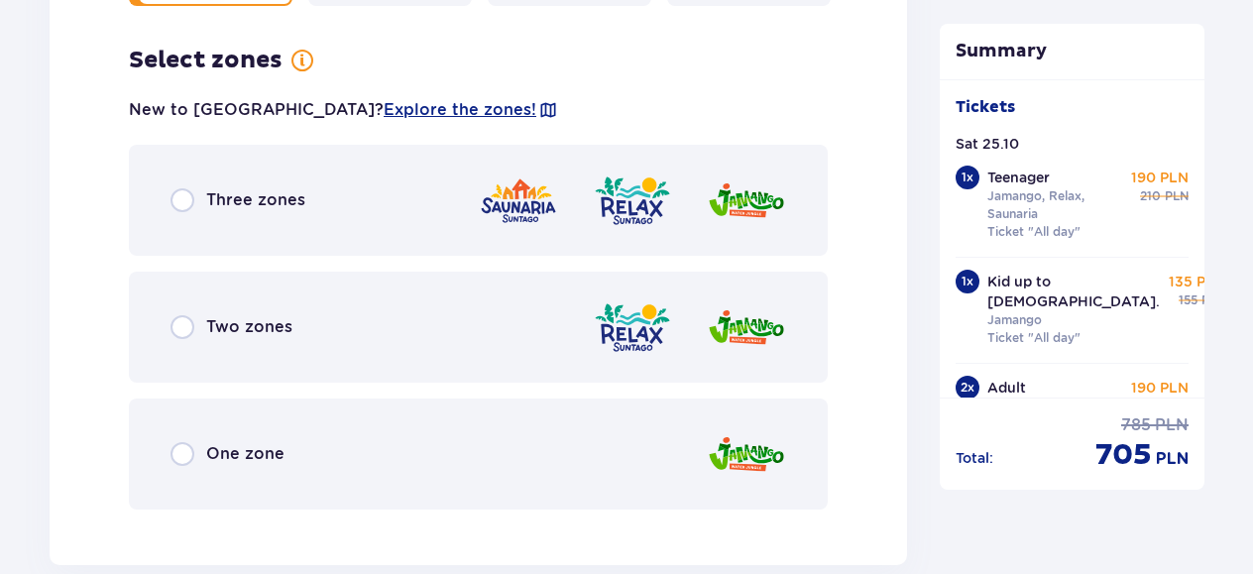
scroll to position [7520, 0]
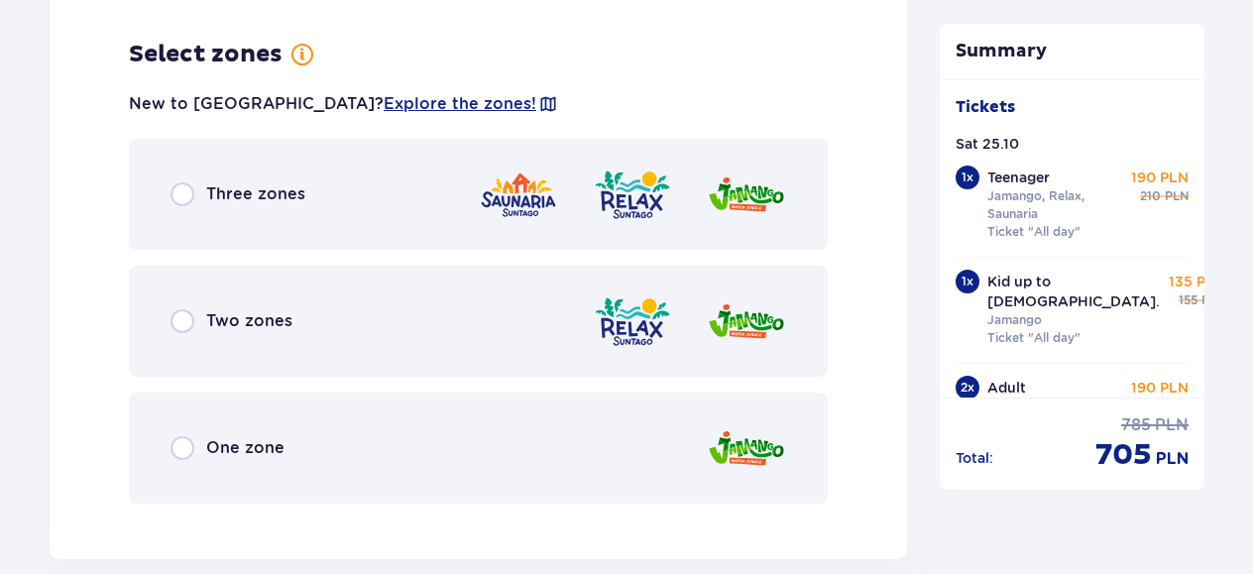
click at [186, 184] on input "radio" at bounding box center [183, 194] width 24 height 24
radio input "true"
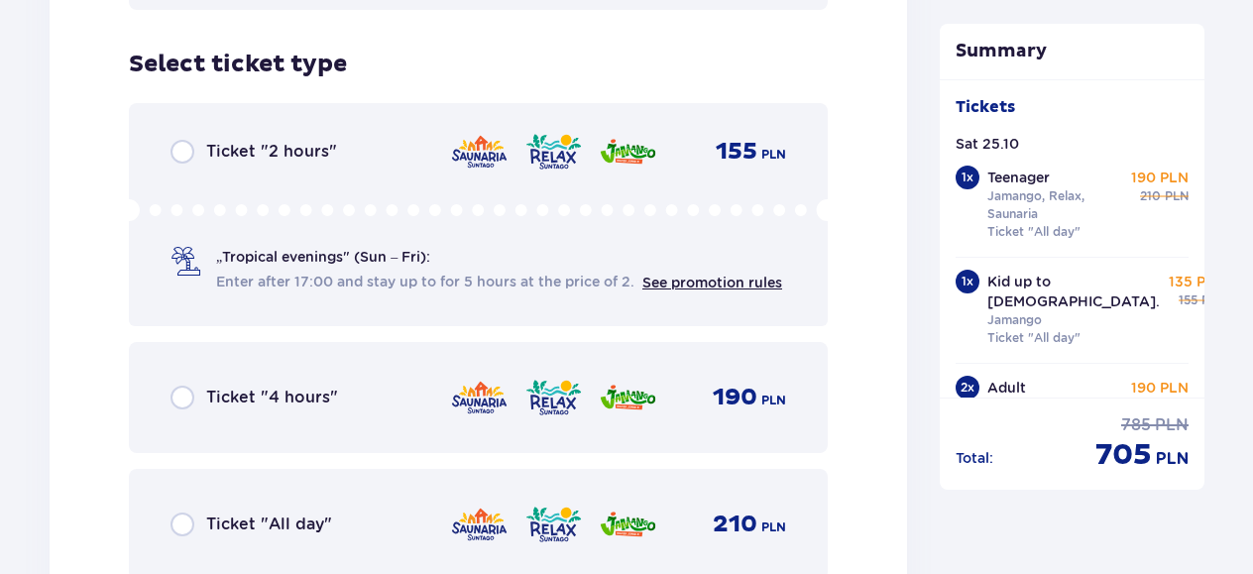
scroll to position [8024, 0]
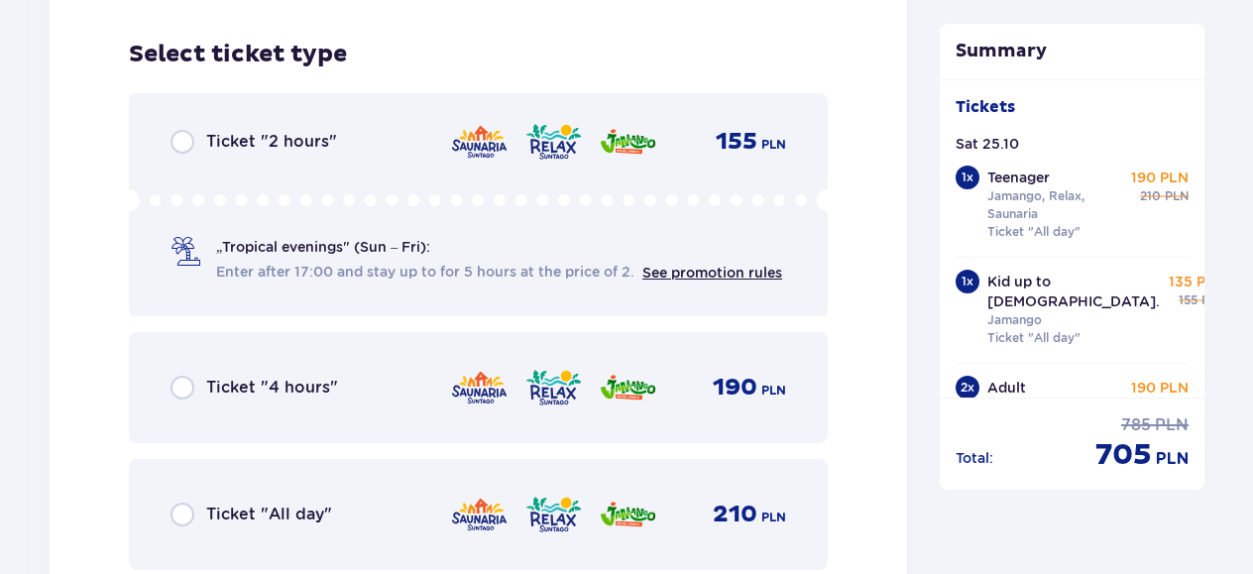
click at [194, 503] on div "Ticket "All day"" at bounding box center [252, 515] width 162 height 24
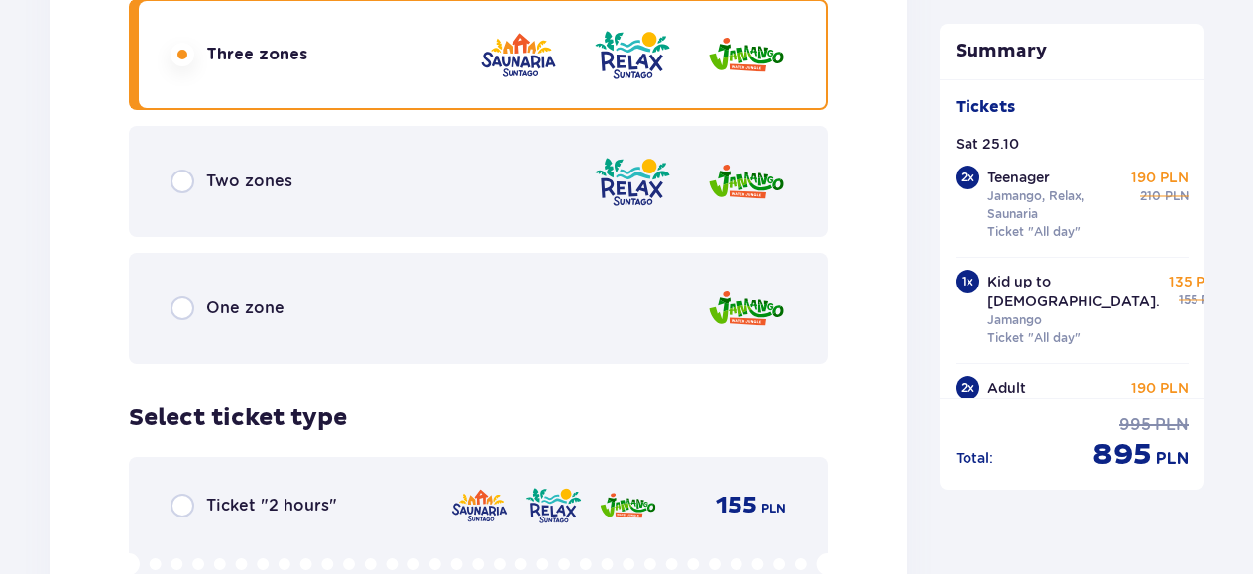
scroll to position [3023, 0]
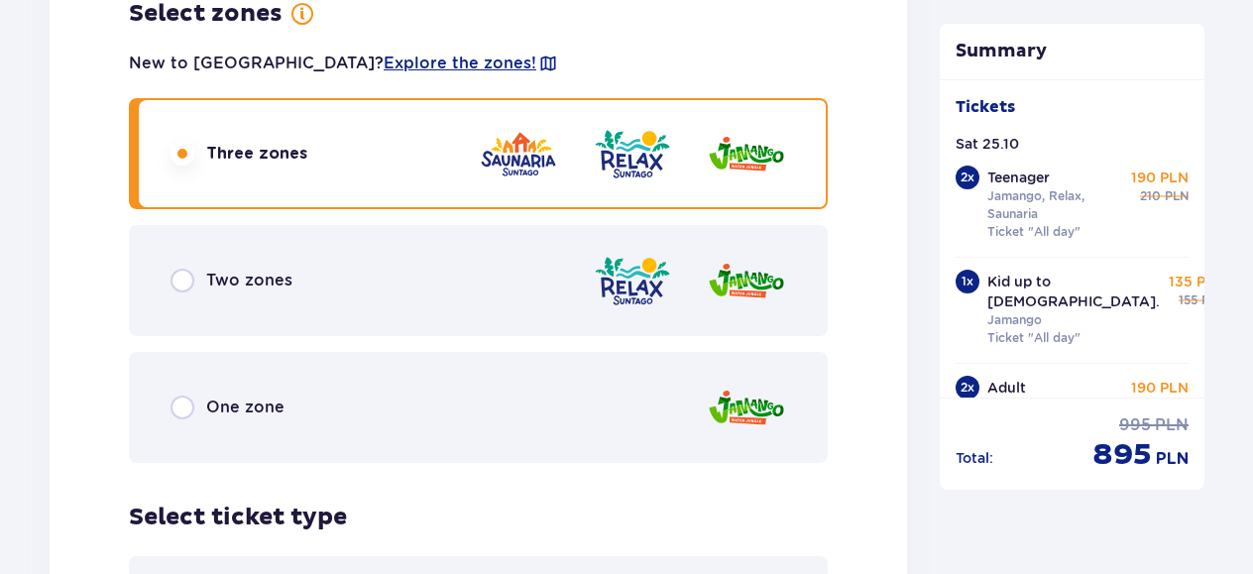
click at [185, 396] on input "radio" at bounding box center [183, 408] width 24 height 24
radio input "true"
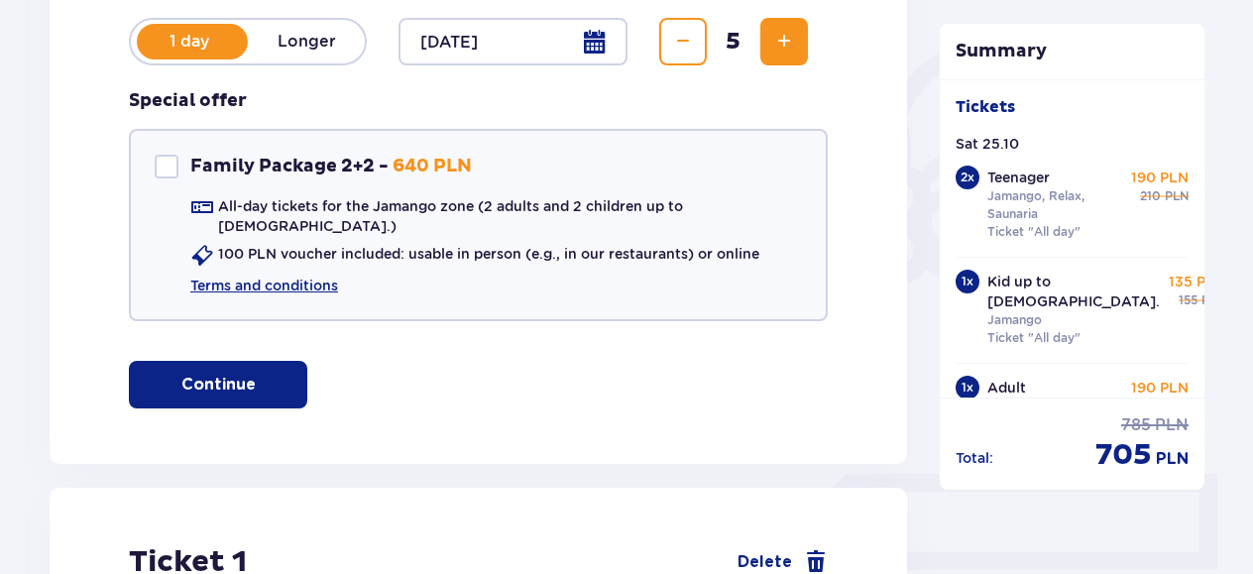
scroll to position [413, 0]
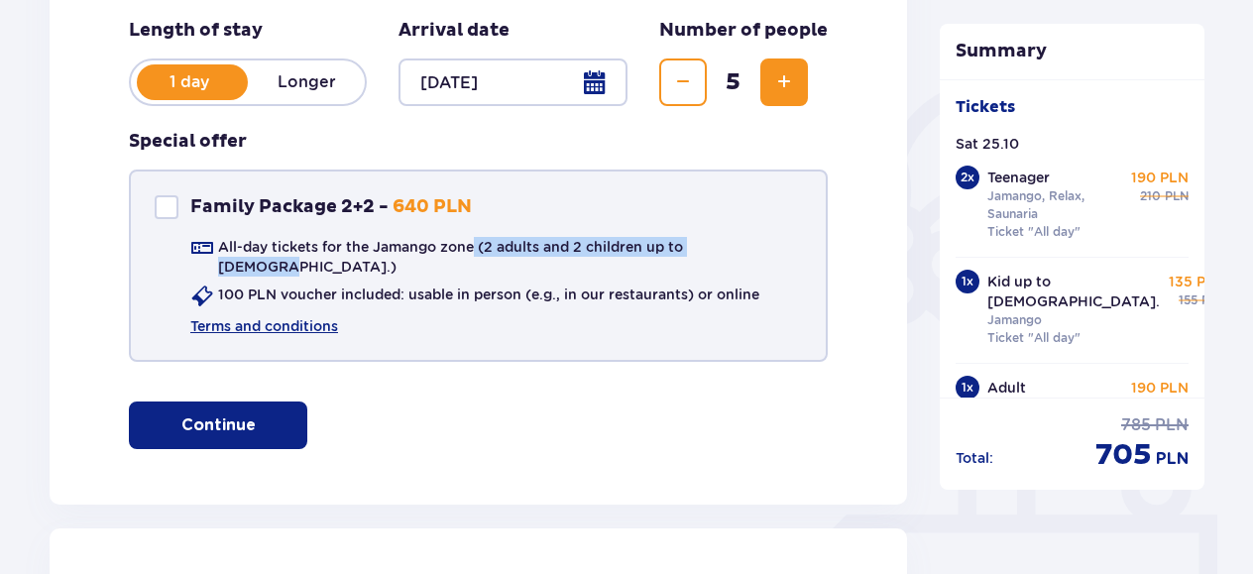
drag, startPoint x: 474, startPoint y: 249, endPoint x: 749, endPoint y: 251, distance: 275.6
click at [749, 251] on div "All-day tickets for the Jamango zone (2 adults and 2 children up to [DEMOGRAPHI…" at bounding box center [478, 286] width 647 height 99
drag, startPoint x: 695, startPoint y: 241, endPoint x: 533, endPoint y: 388, distance: 218.2
click at [533, 388] on div "Find tickets Buy tickets online to get guaranteed entry and enjoy fast lane tic…" at bounding box center [478, 187] width 857 height 634
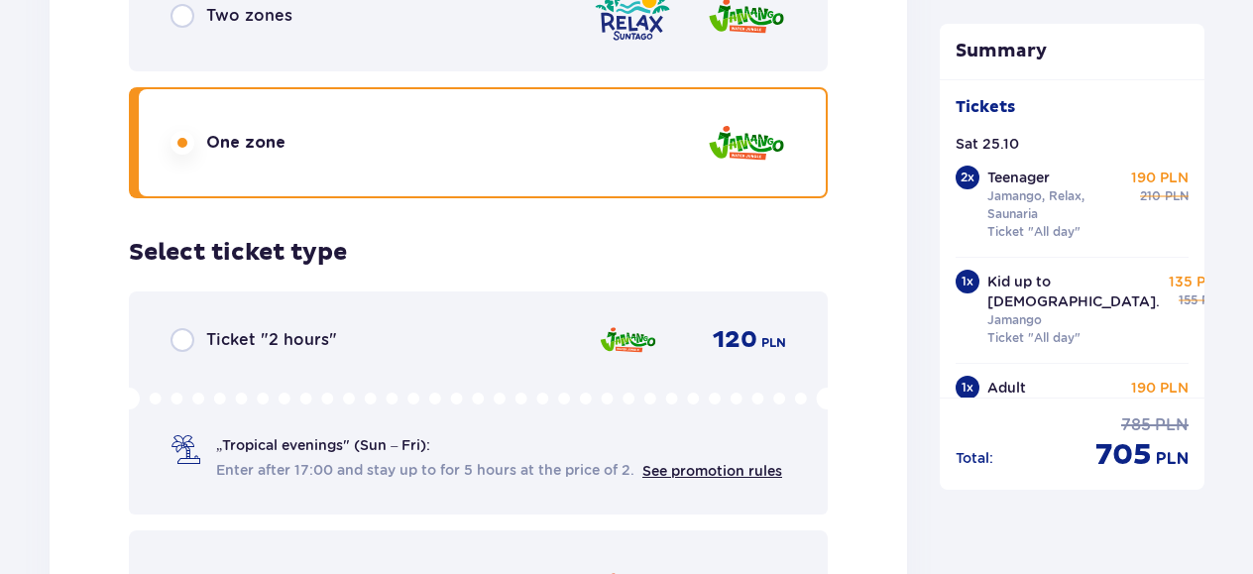
scroll to position [3486, 0]
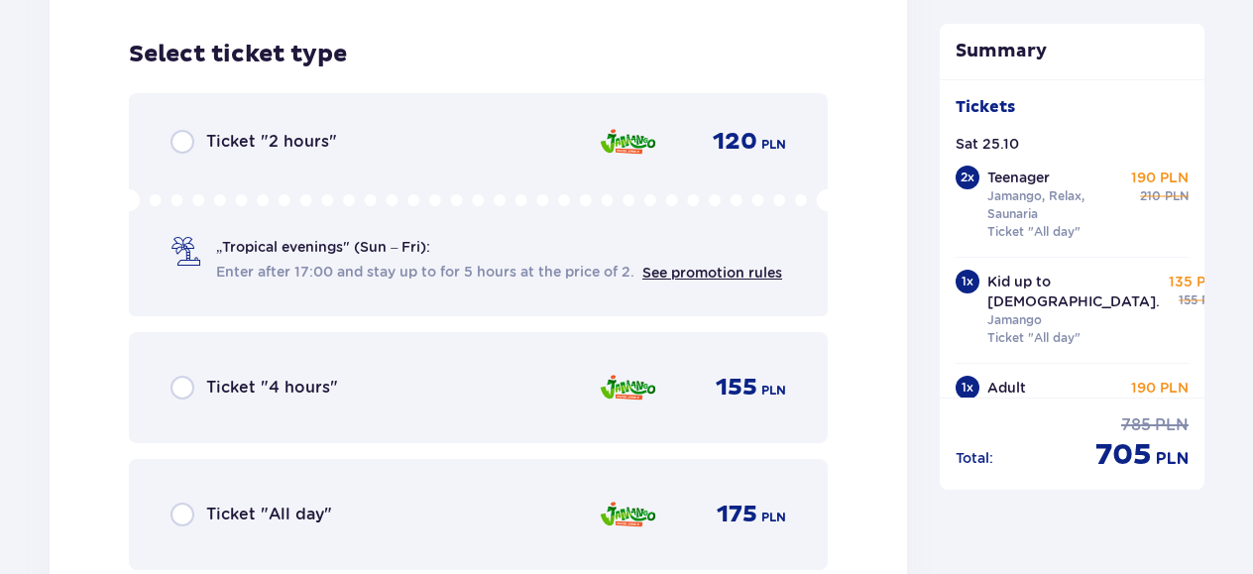
click at [182, 503] on input "radio" at bounding box center [183, 515] width 24 height 24
radio input "true"
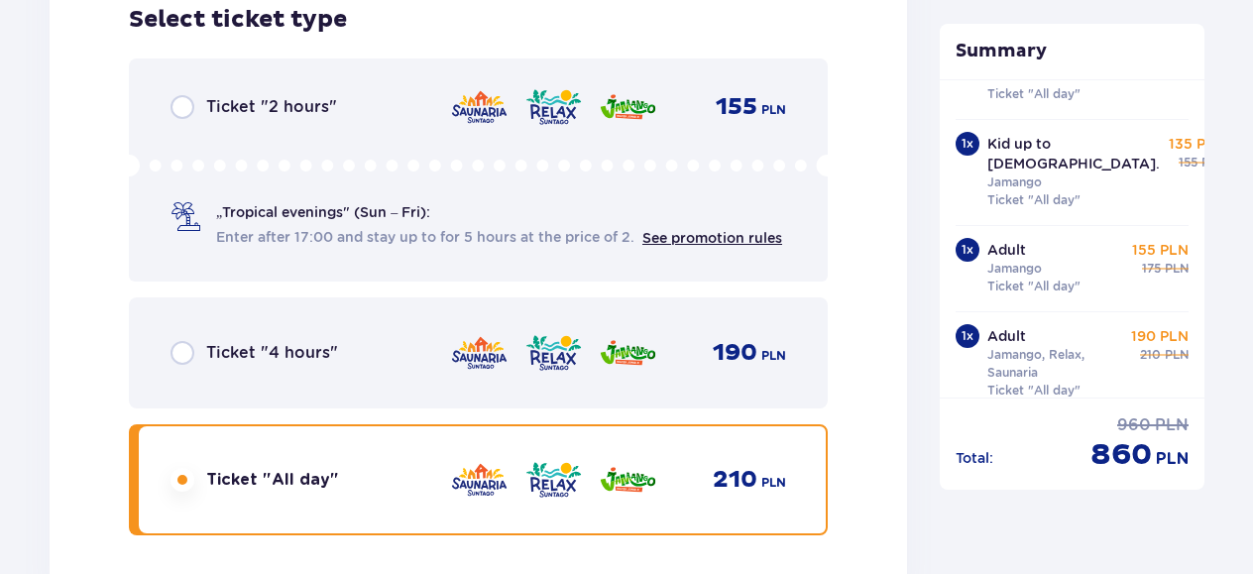
scroll to position [6493, 0]
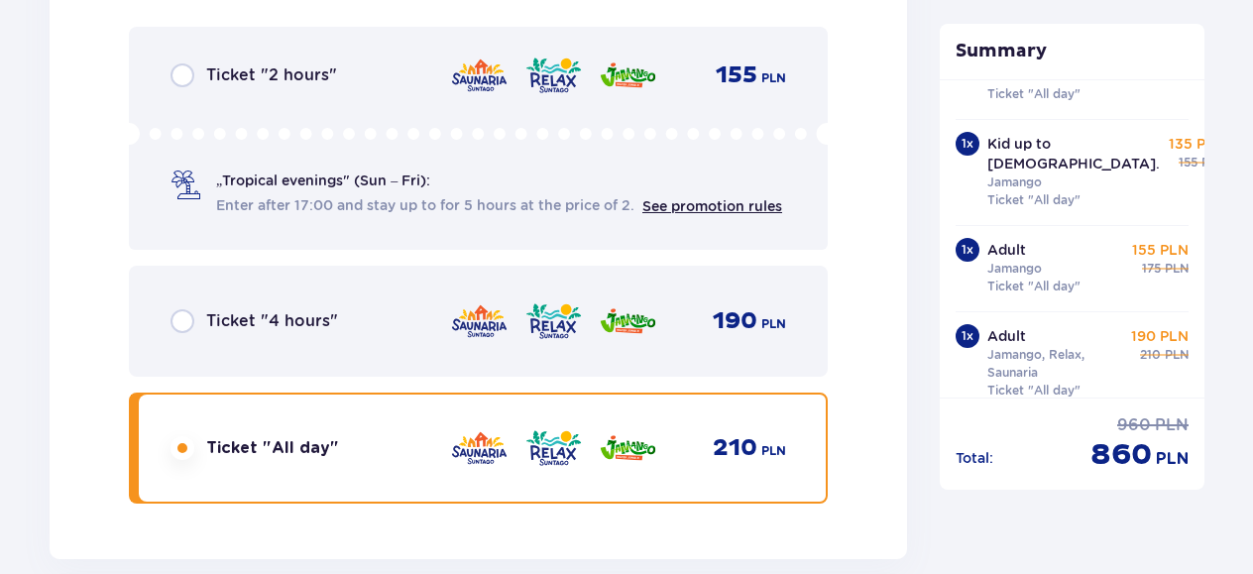
click at [178, 309] on input "radio" at bounding box center [183, 321] width 24 height 24
radio input "true"
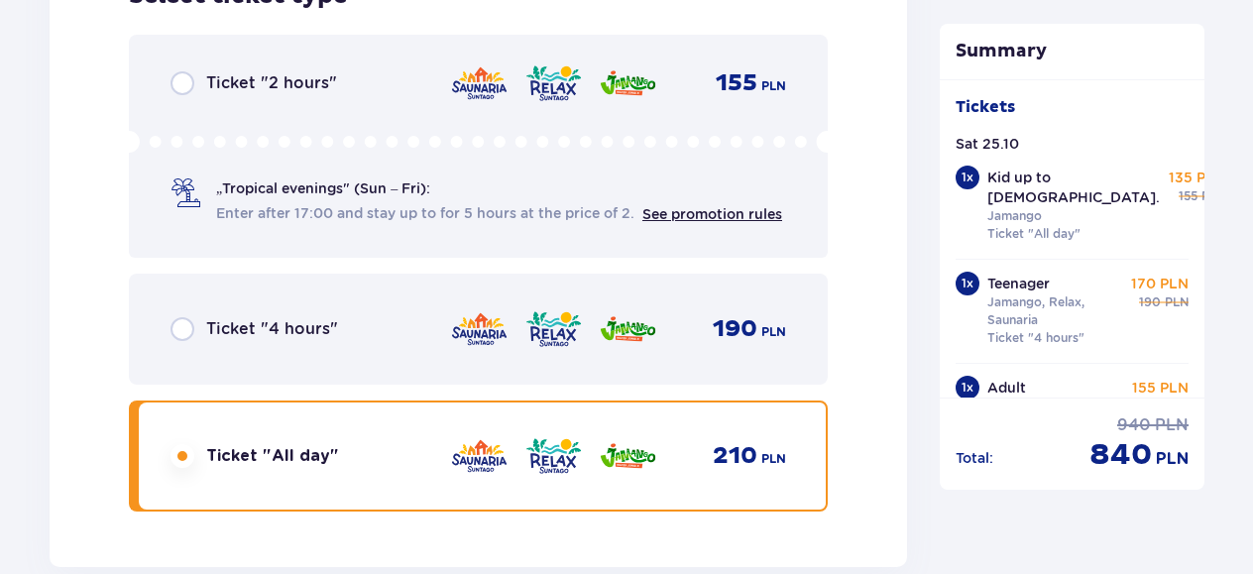
scroll to position [8079, 0]
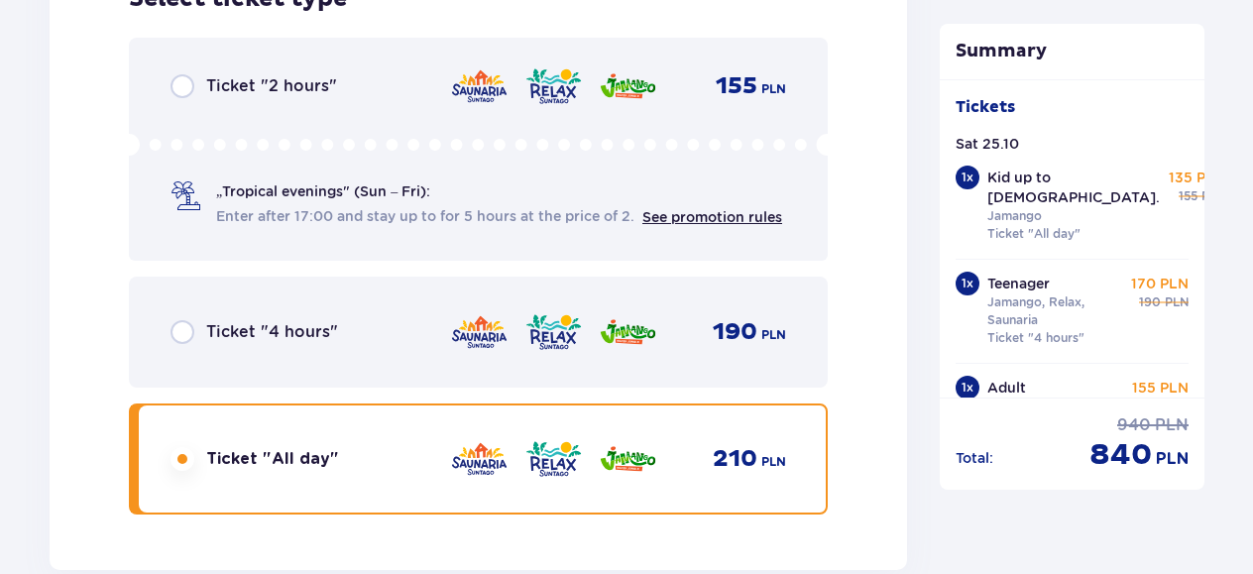
click at [182, 320] on input "radio" at bounding box center [183, 332] width 24 height 24
radio input "true"
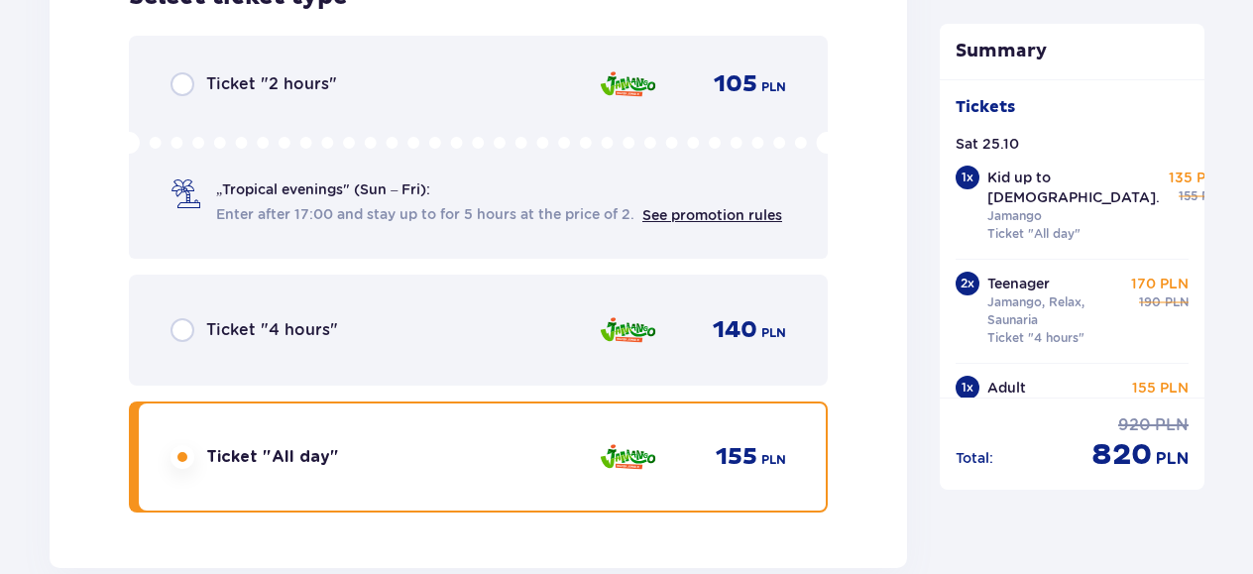
scroll to position [4879, 0]
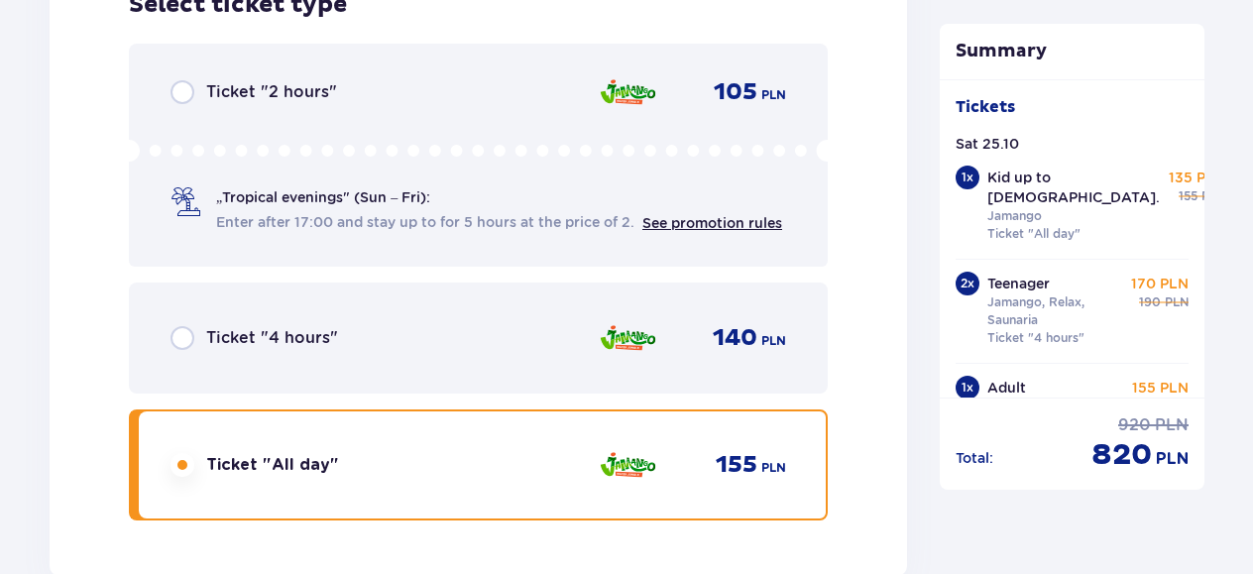
click at [182, 328] on input "radio" at bounding box center [183, 338] width 24 height 24
radio input "true"
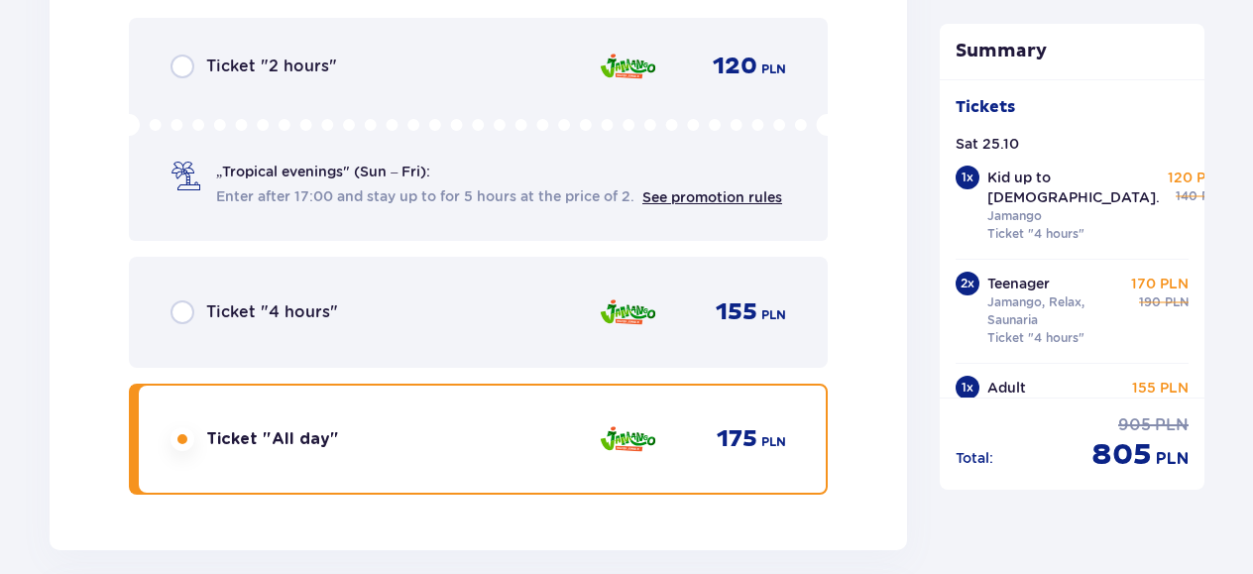
scroll to position [3519, 0]
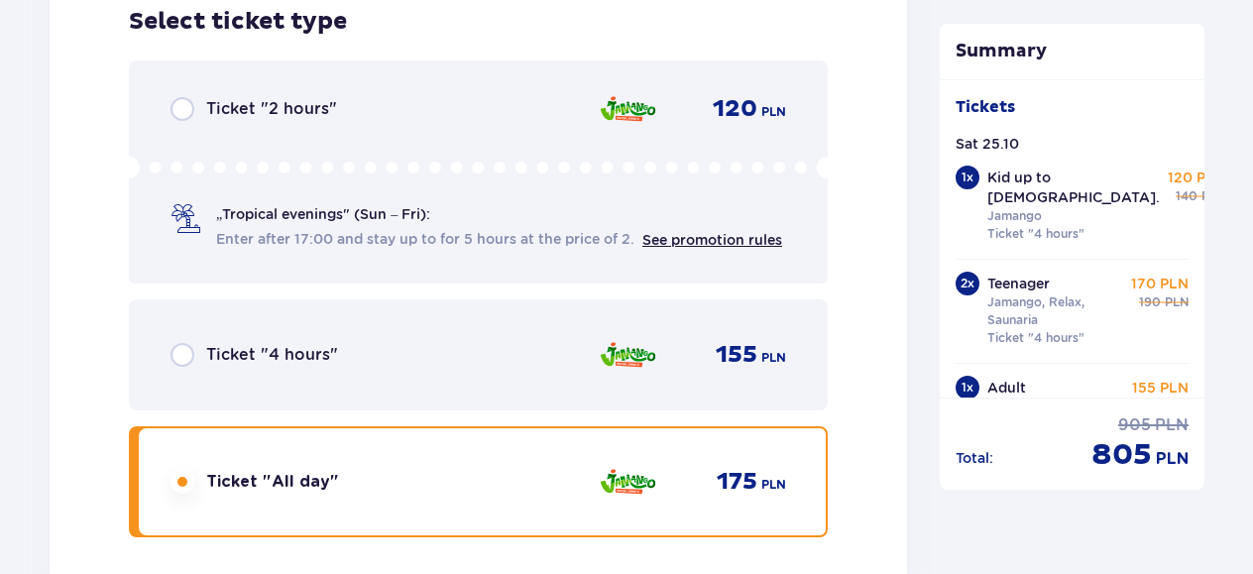
click at [182, 343] on input "radio" at bounding box center [183, 355] width 24 height 24
radio input "true"
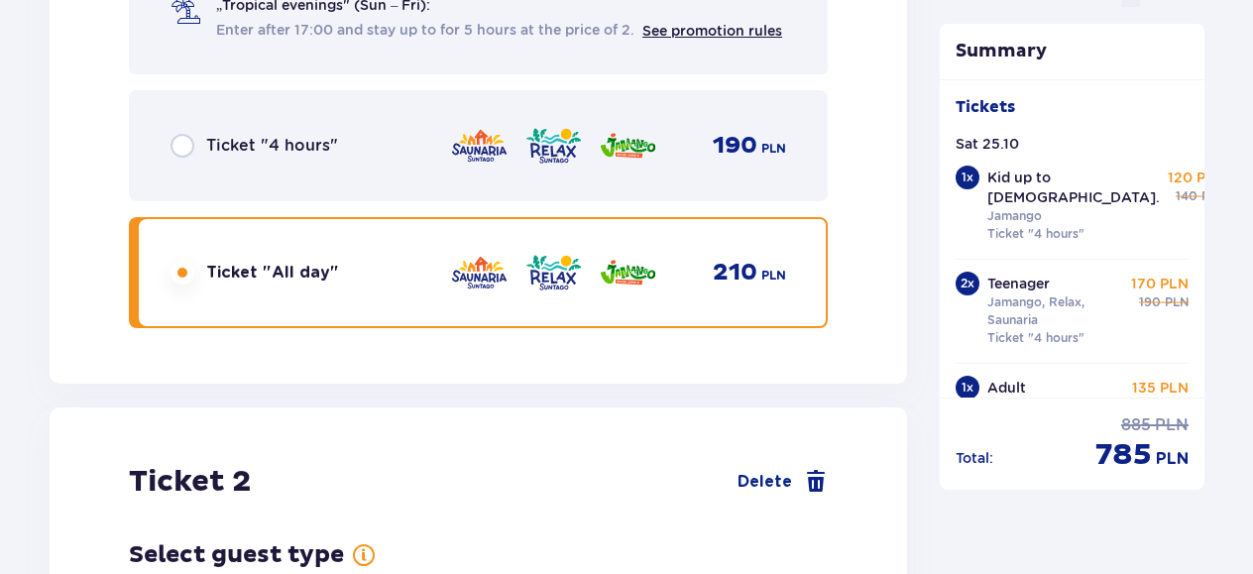
scroll to position [2032, 0]
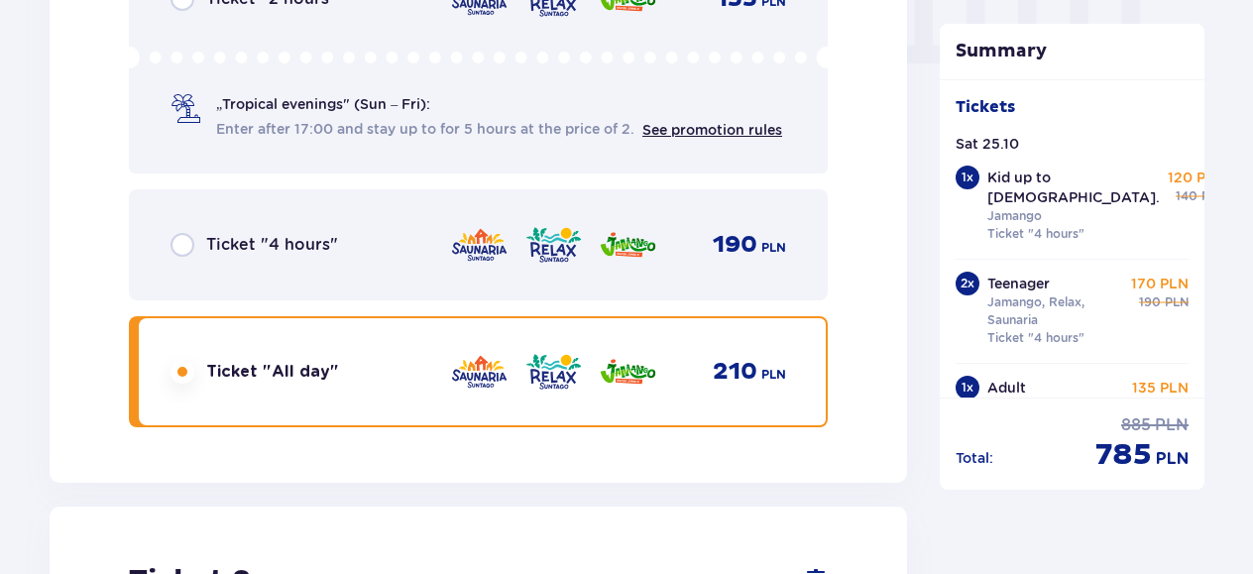
click at [186, 236] on input "radio" at bounding box center [183, 245] width 24 height 24
radio input "true"
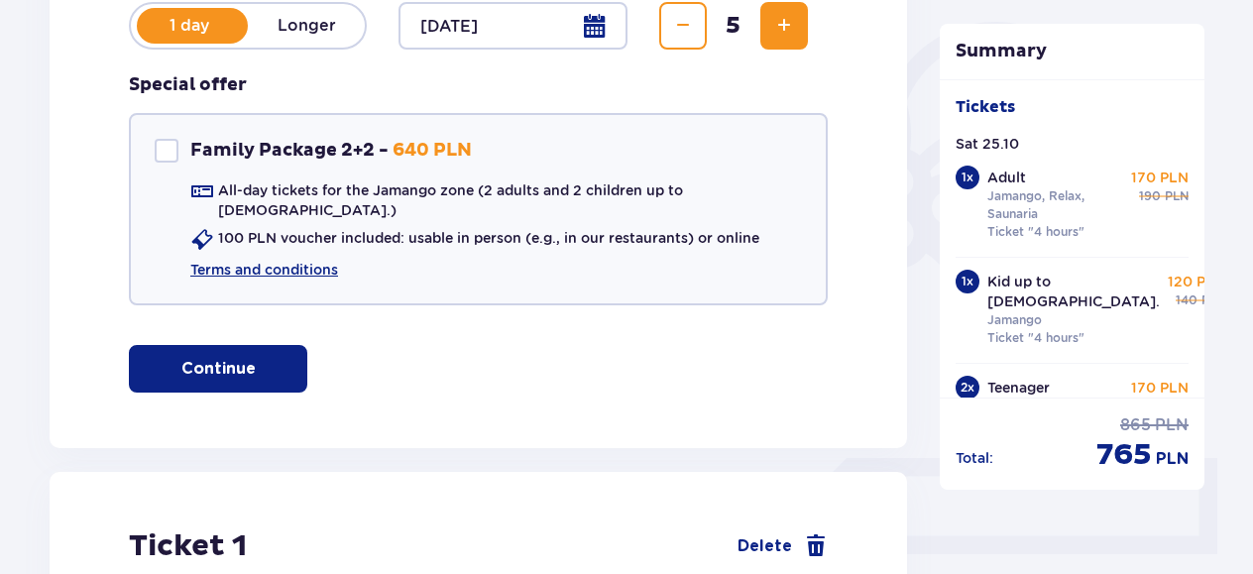
scroll to position [347, 0]
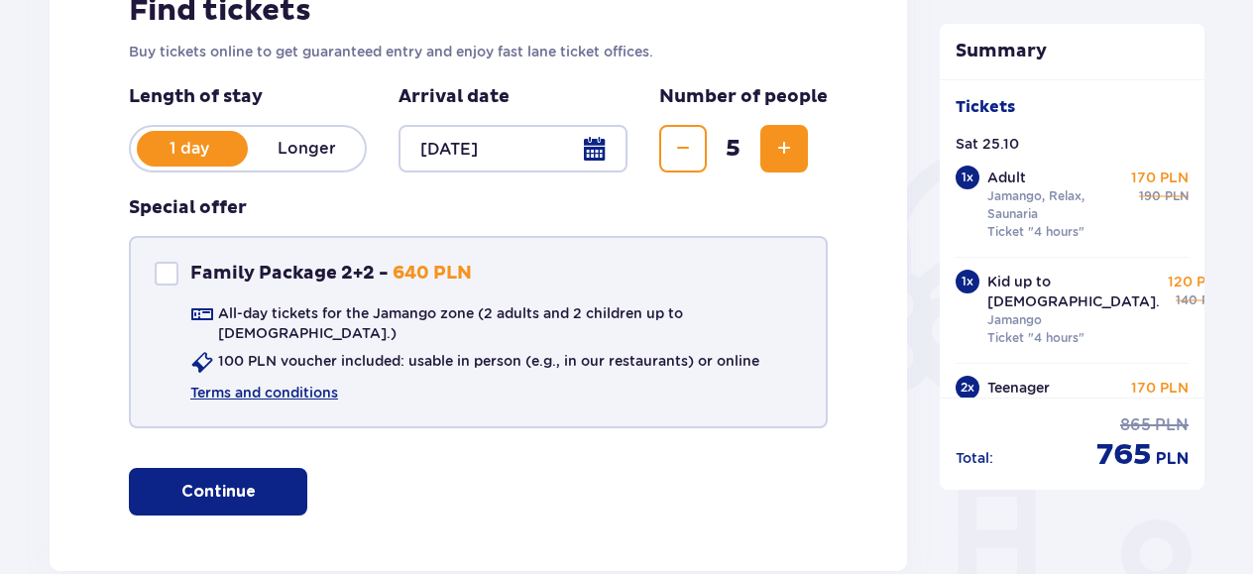
click at [165, 273] on div "Family Package 2+2" at bounding box center [167, 274] width 24 height 24
click at [161, 276] on span at bounding box center [167, 274] width 12 height 12
checkbox input "false"
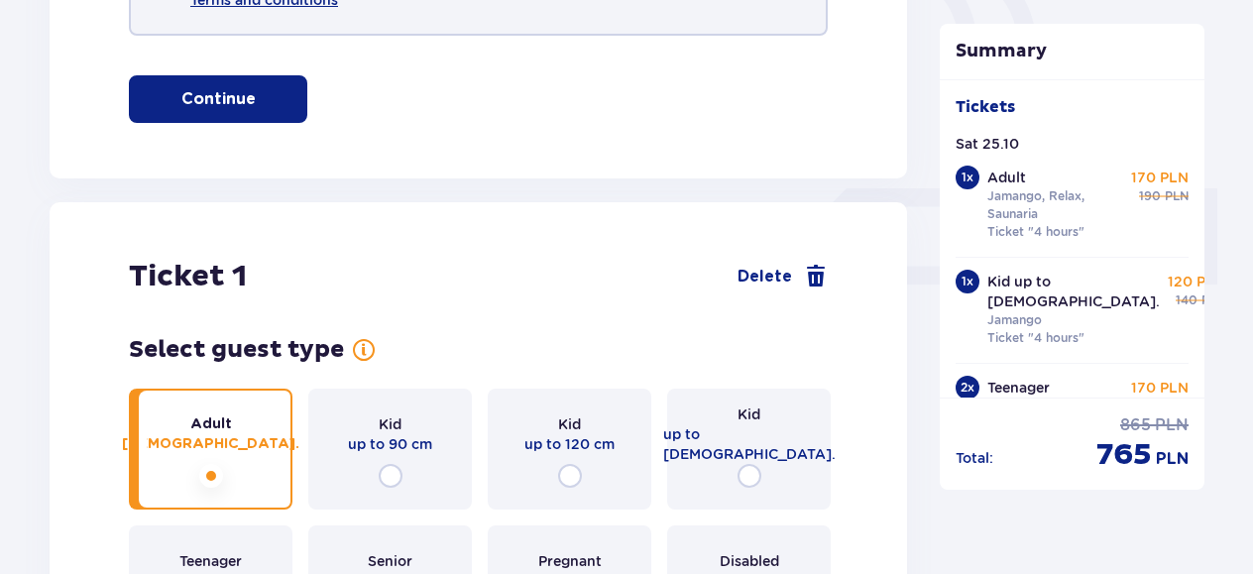
scroll to position [743, 0]
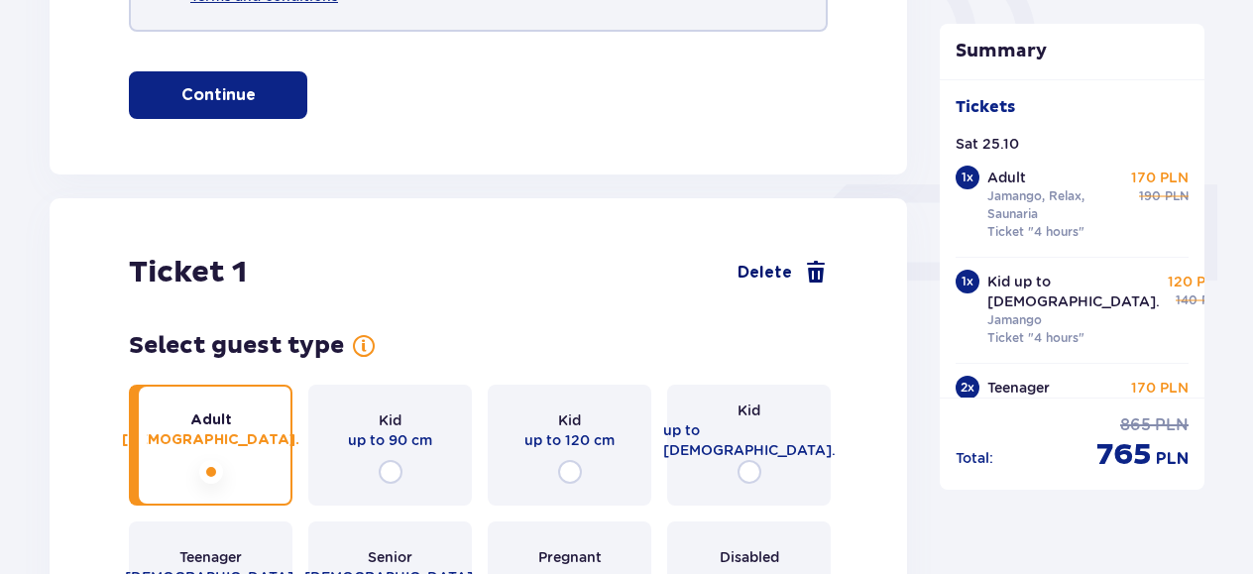
click at [812, 261] on span at bounding box center [816, 273] width 24 height 24
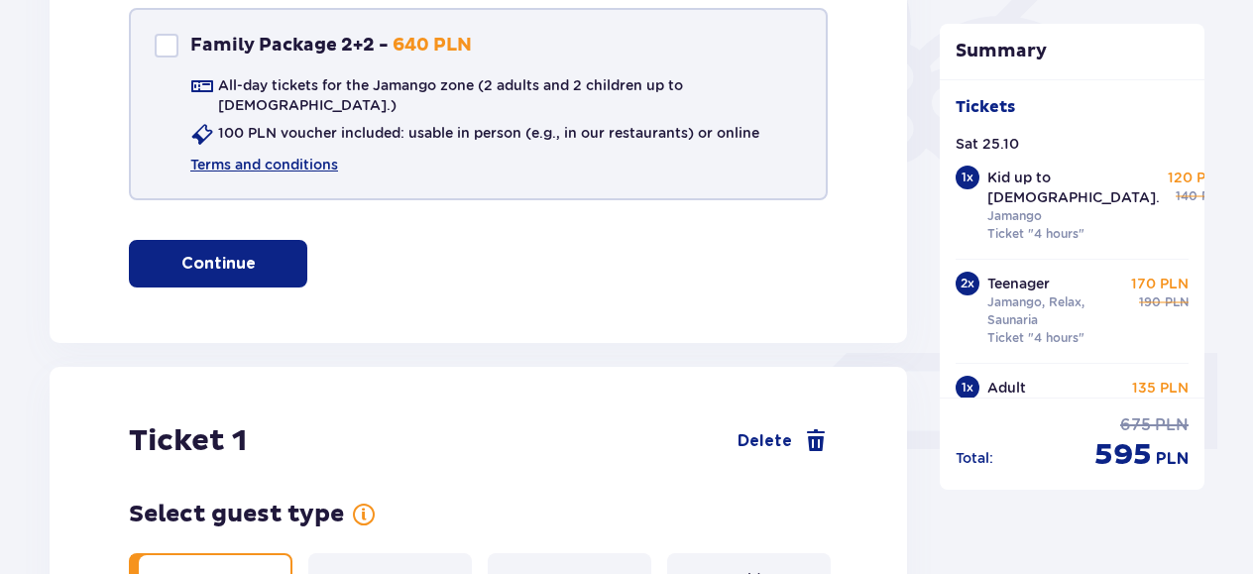
scroll to position [694, 0]
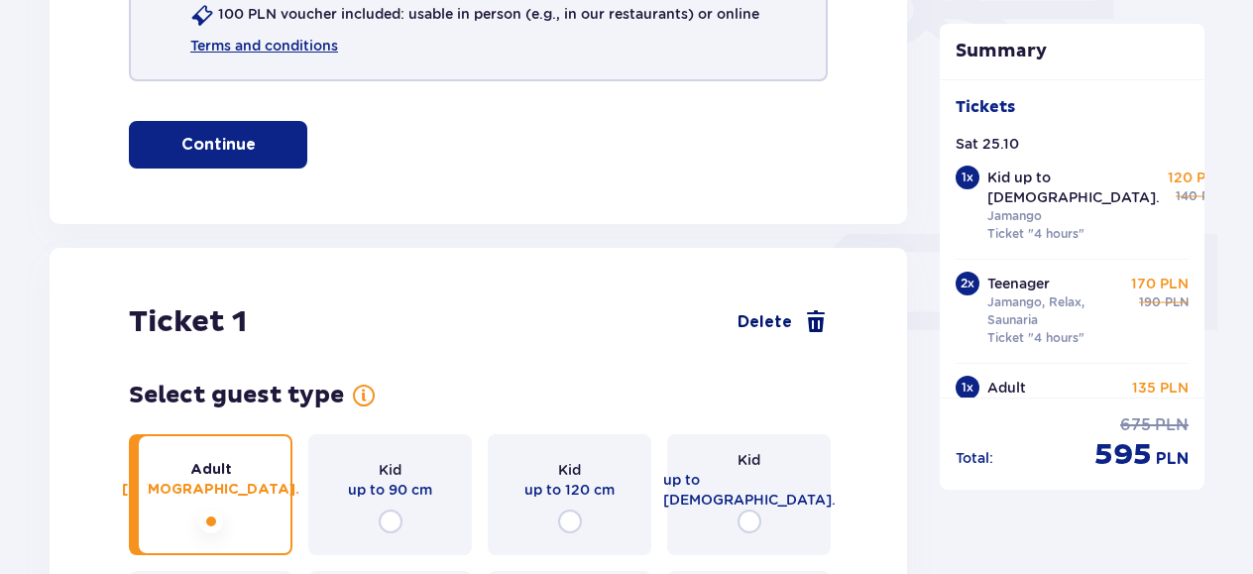
click at [812, 310] on span at bounding box center [816, 322] width 24 height 24
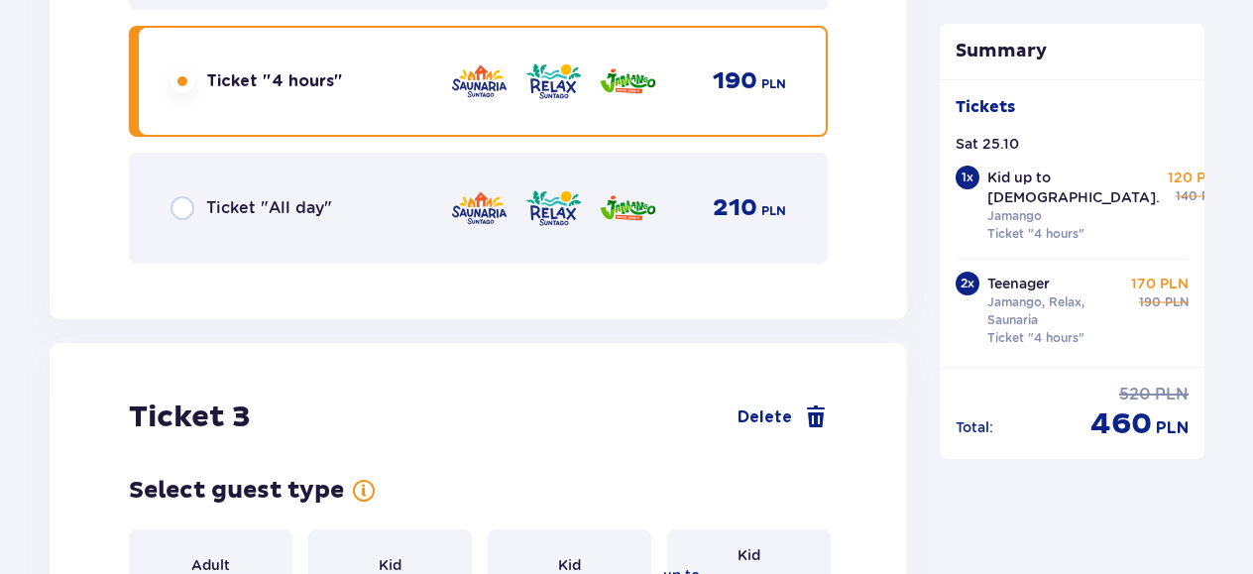
scroll to position [3497, 0]
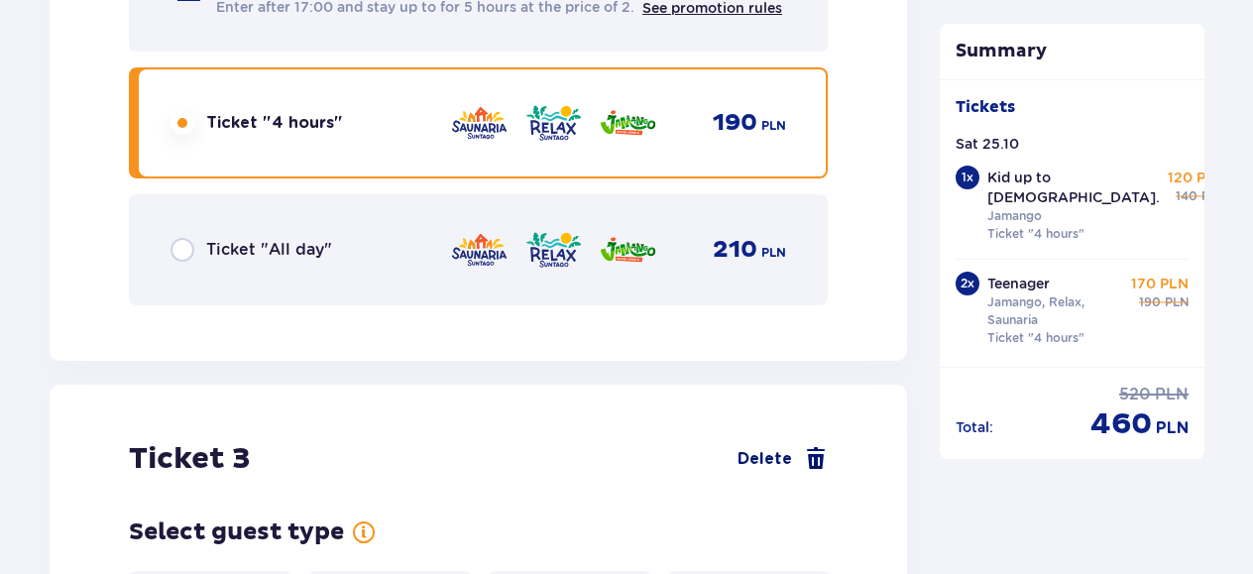
click at [819, 447] on span at bounding box center [816, 459] width 24 height 24
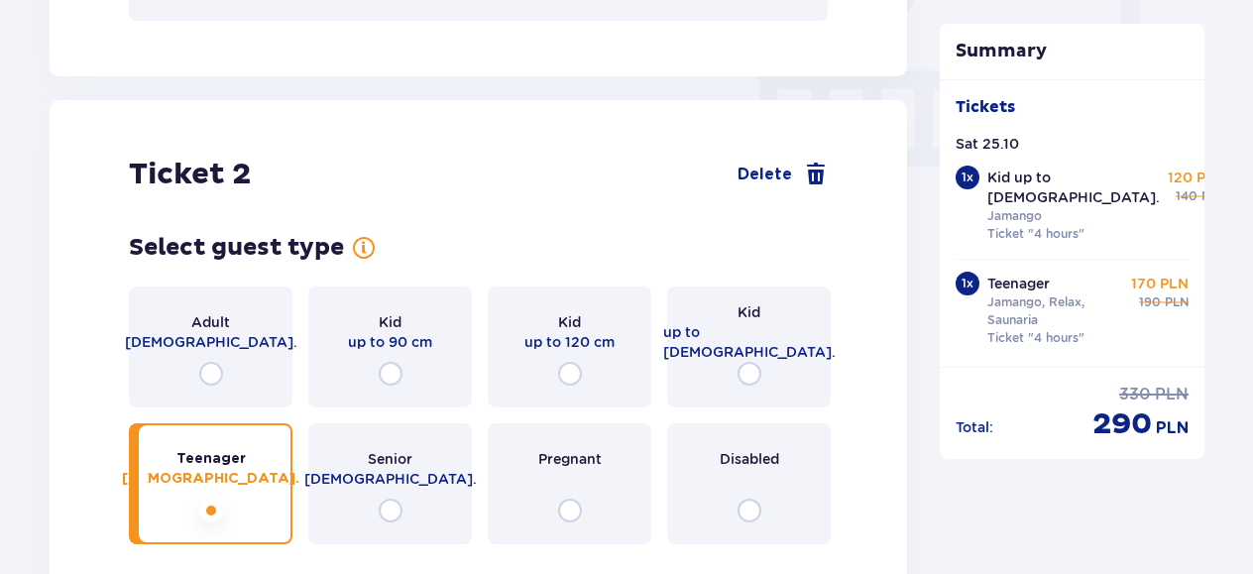
scroll to position [1858, 0]
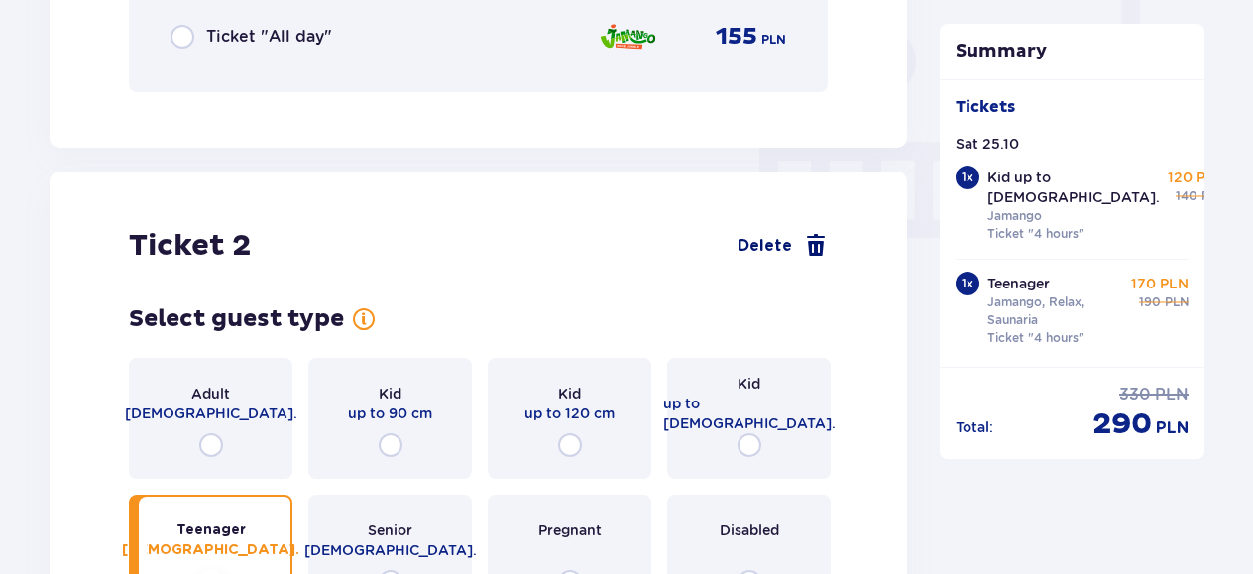
click at [814, 249] on span at bounding box center [816, 246] width 24 height 24
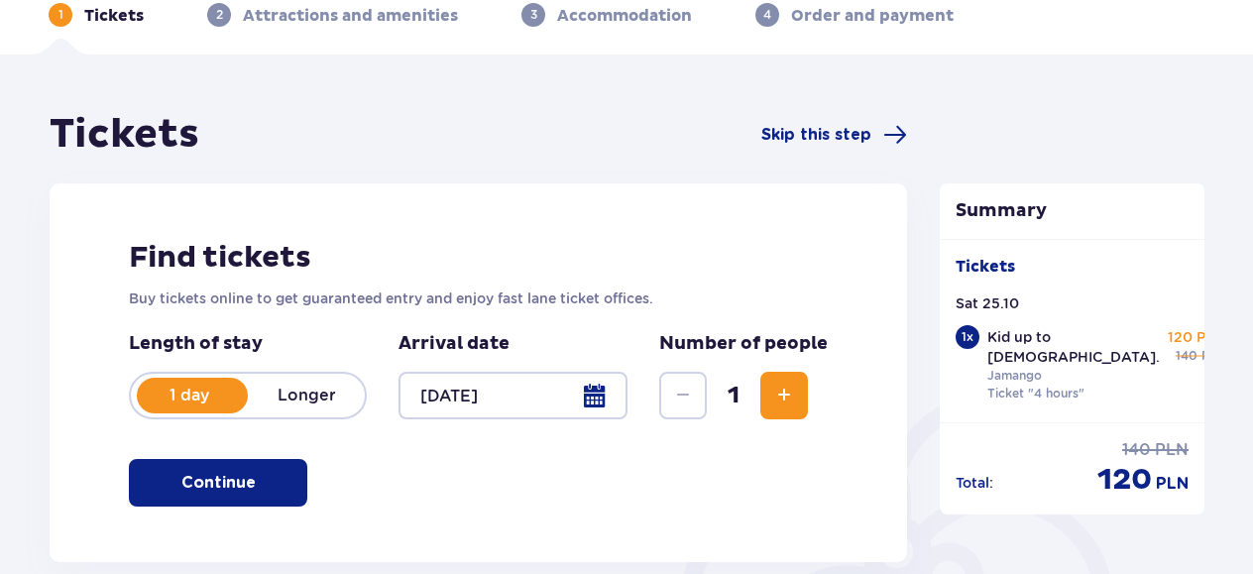
scroll to position [198, 0]
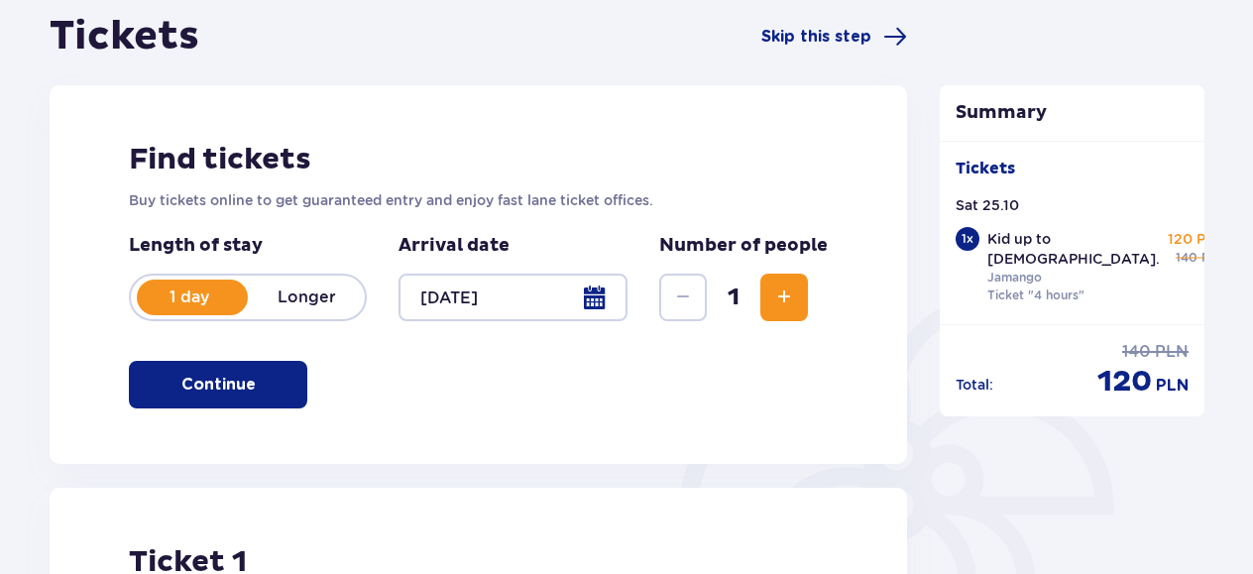
click at [777, 300] on span "Increase" at bounding box center [784, 297] width 24 height 24
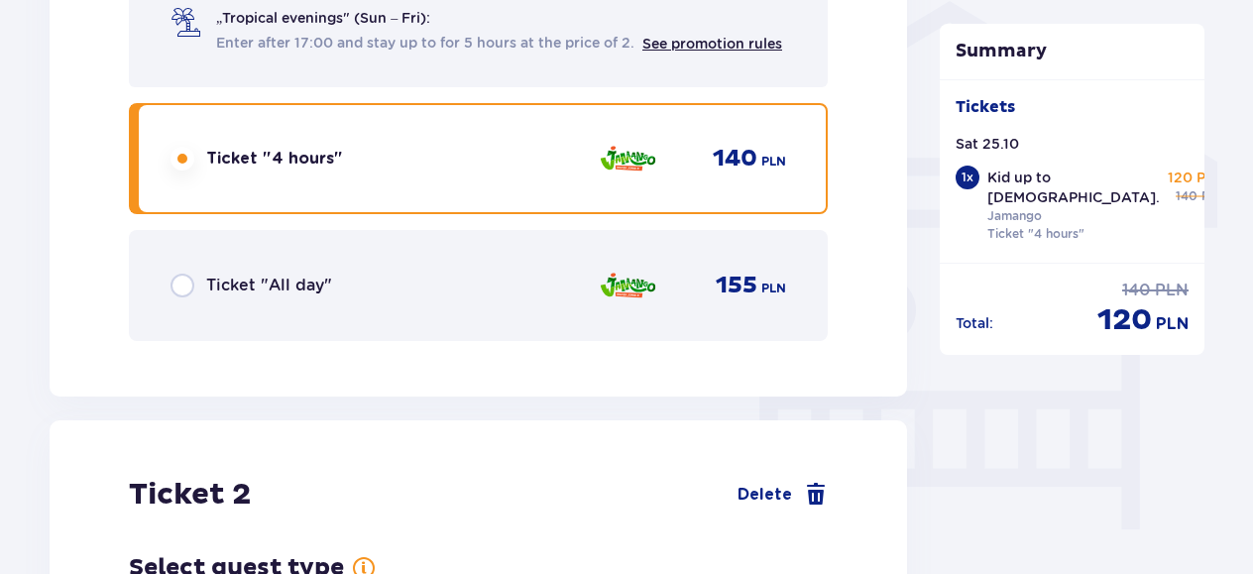
scroll to position [1807, 0]
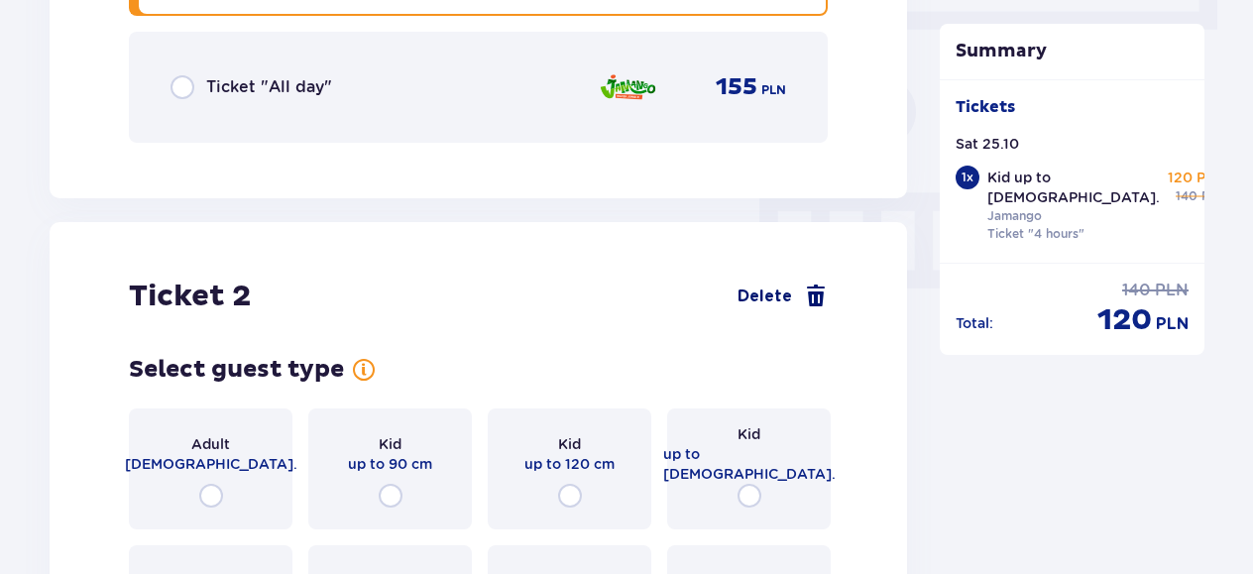
click at [815, 300] on span at bounding box center [816, 297] width 24 height 24
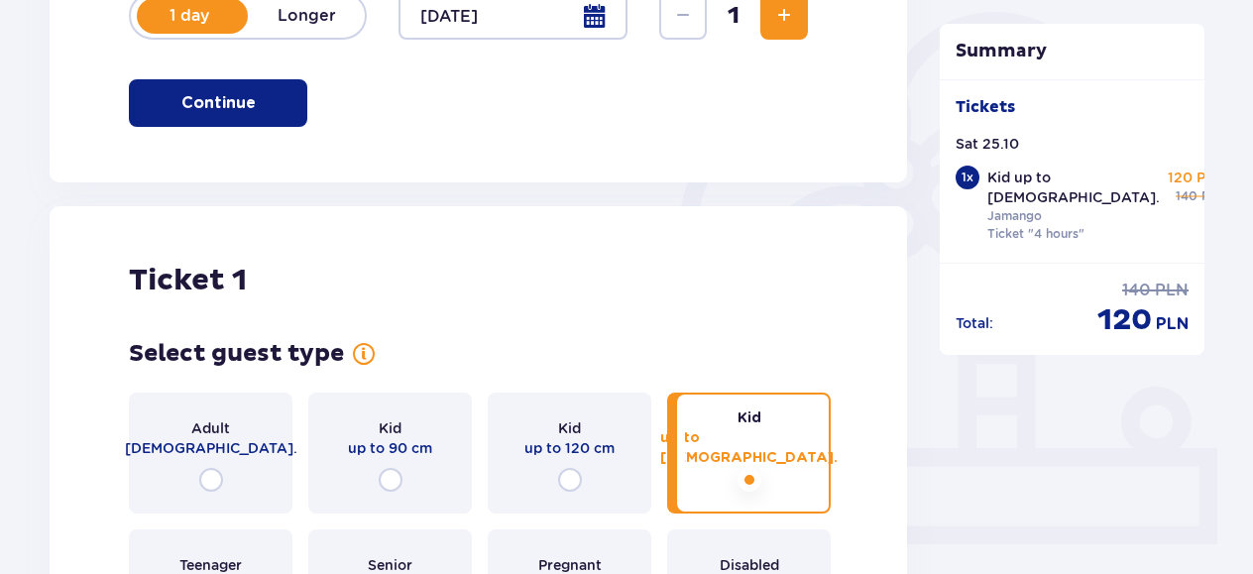
scroll to position [262, 0]
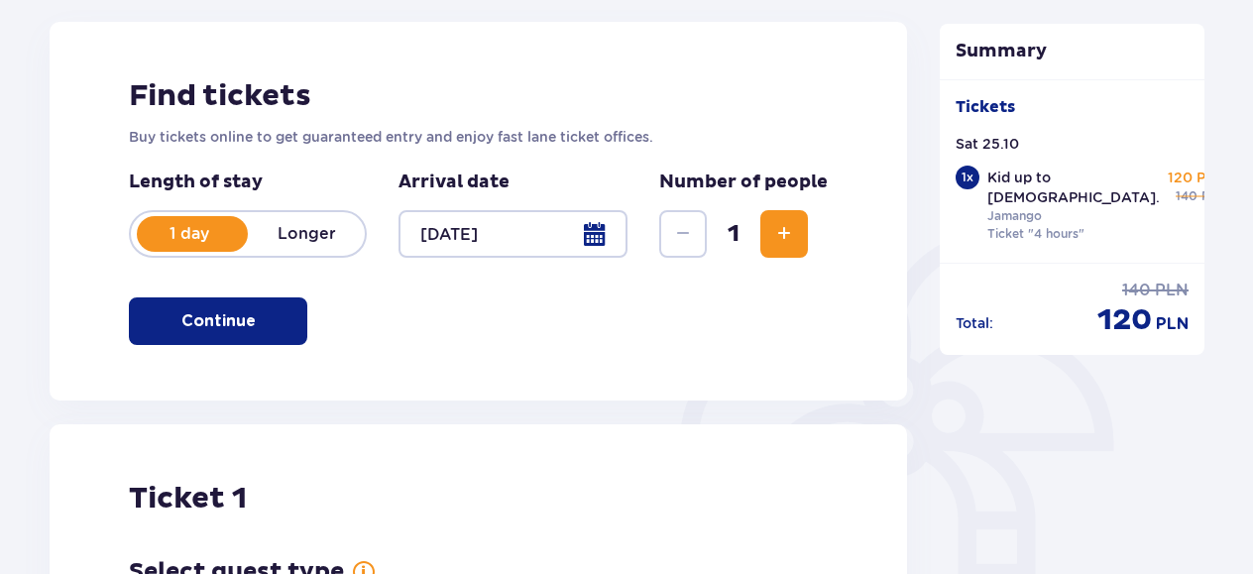
click at [793, 238] on span "Increase" at bounding box center [784, 234] width 24 height 24
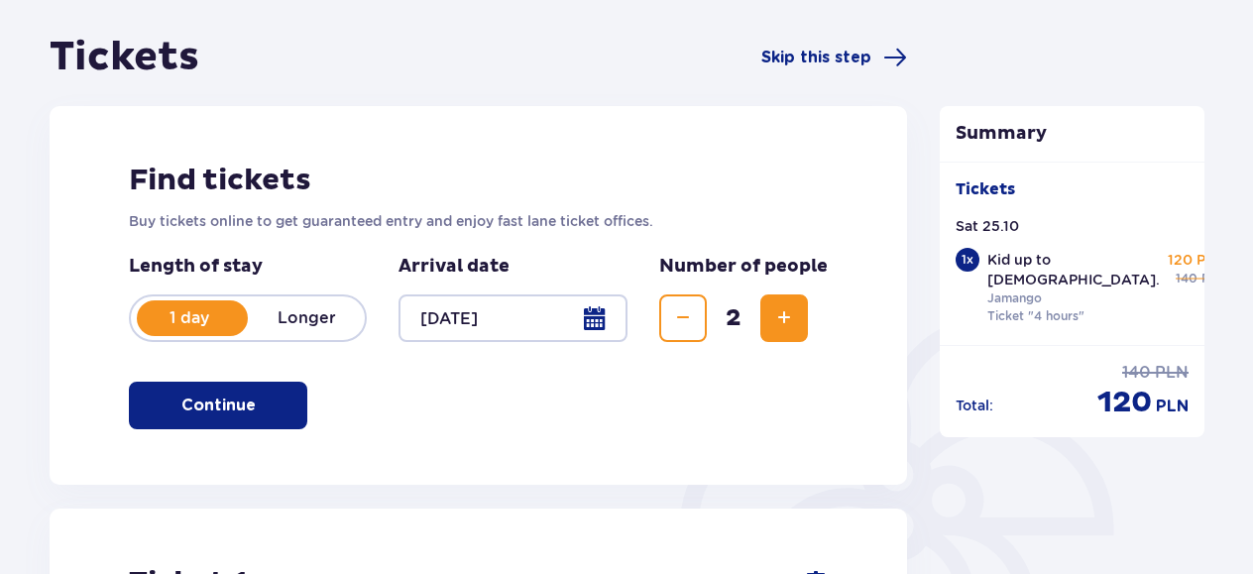
scroll to position [122, 0]
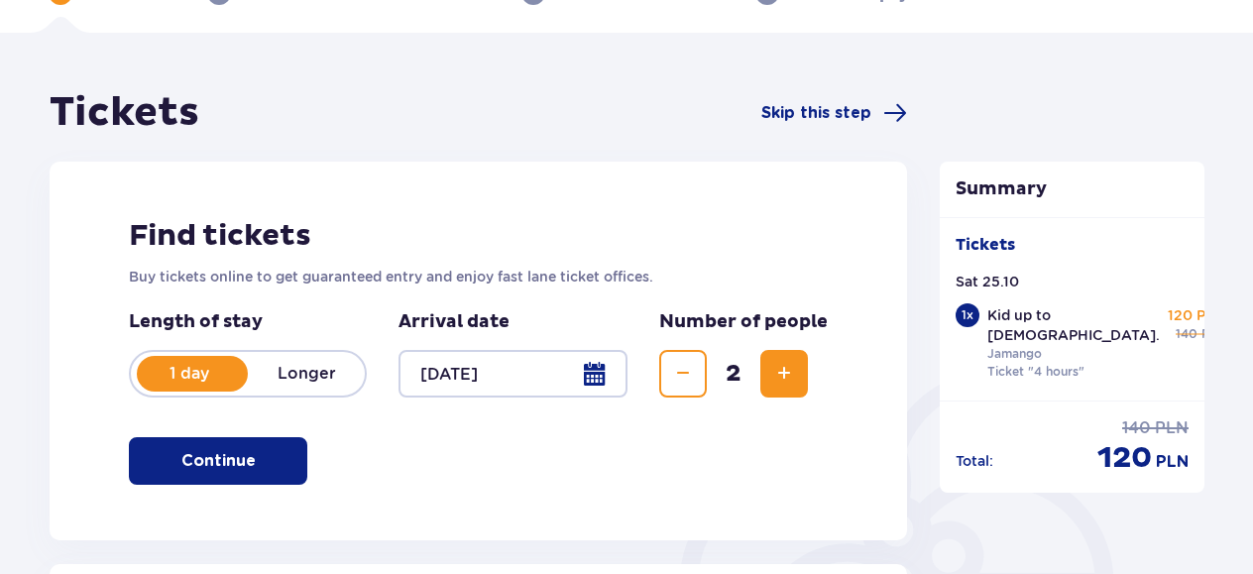
click at [781, 366] on span "Increase" at bounding box center [784, 374] width 24 height 24
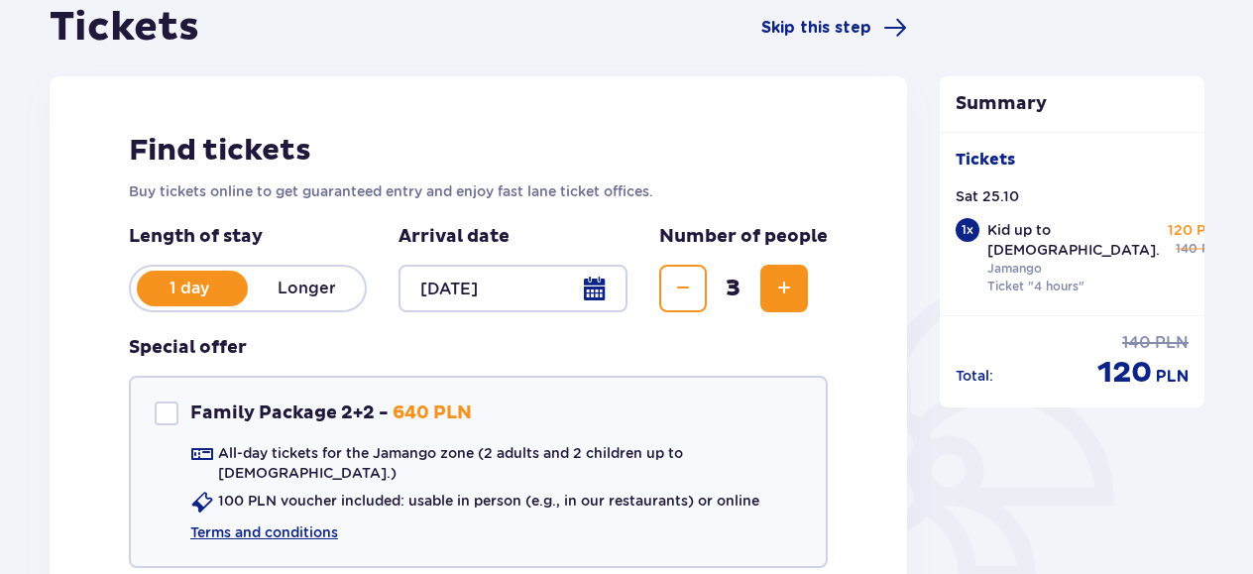
scroll to position [62, 0]
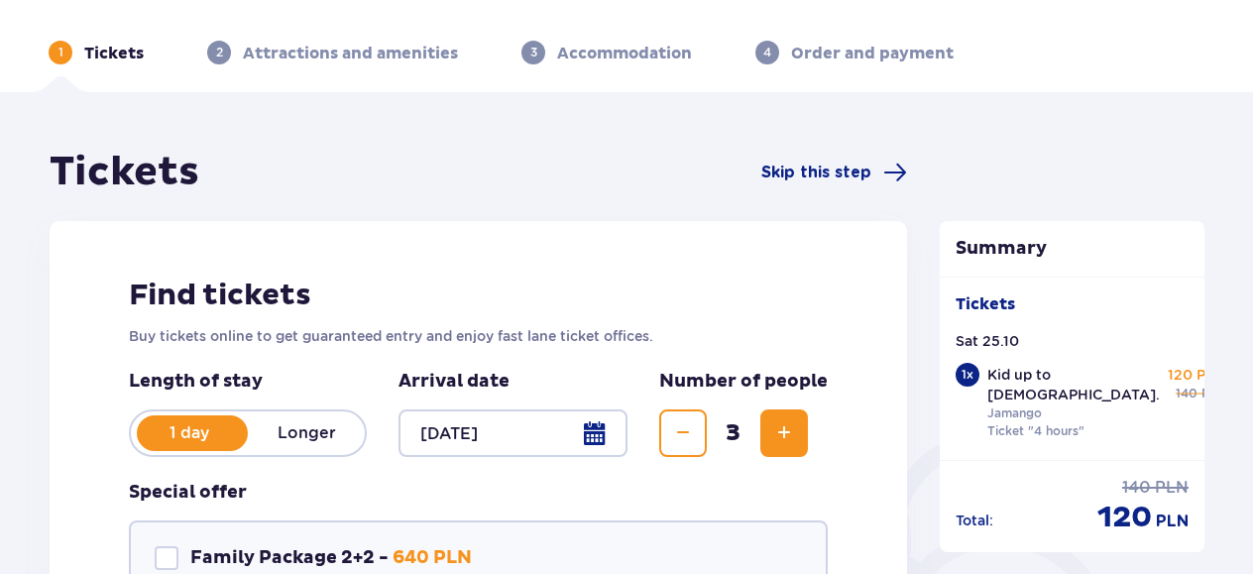
click at [791, 428] on span "Increase" at bounding box center [784, 433] width 24 height 24
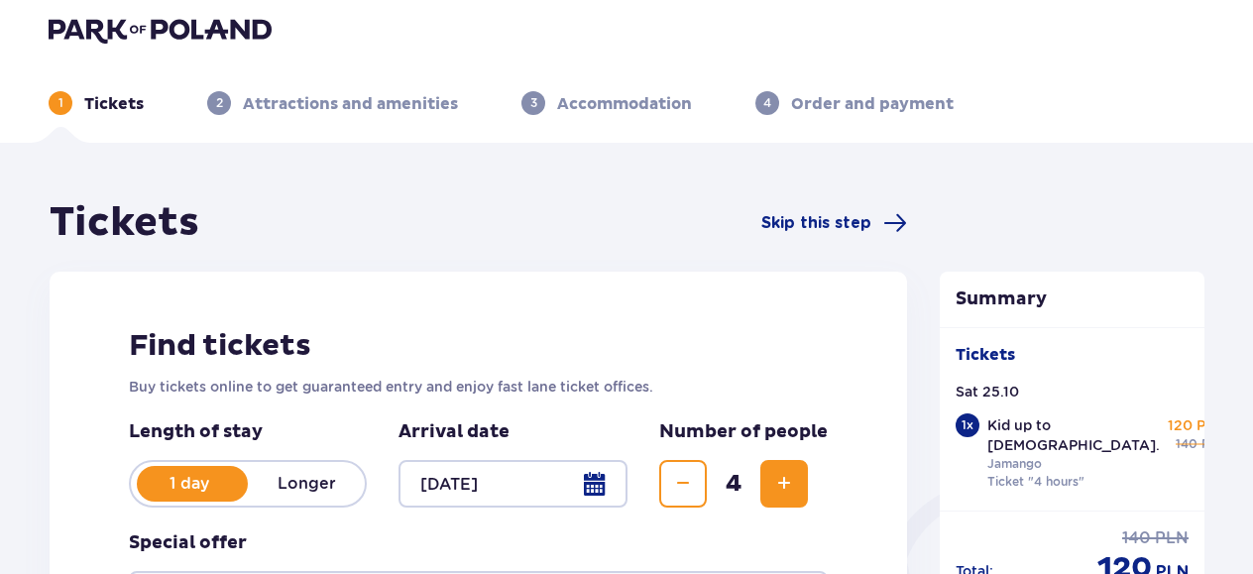
scroll to position [0, 0]
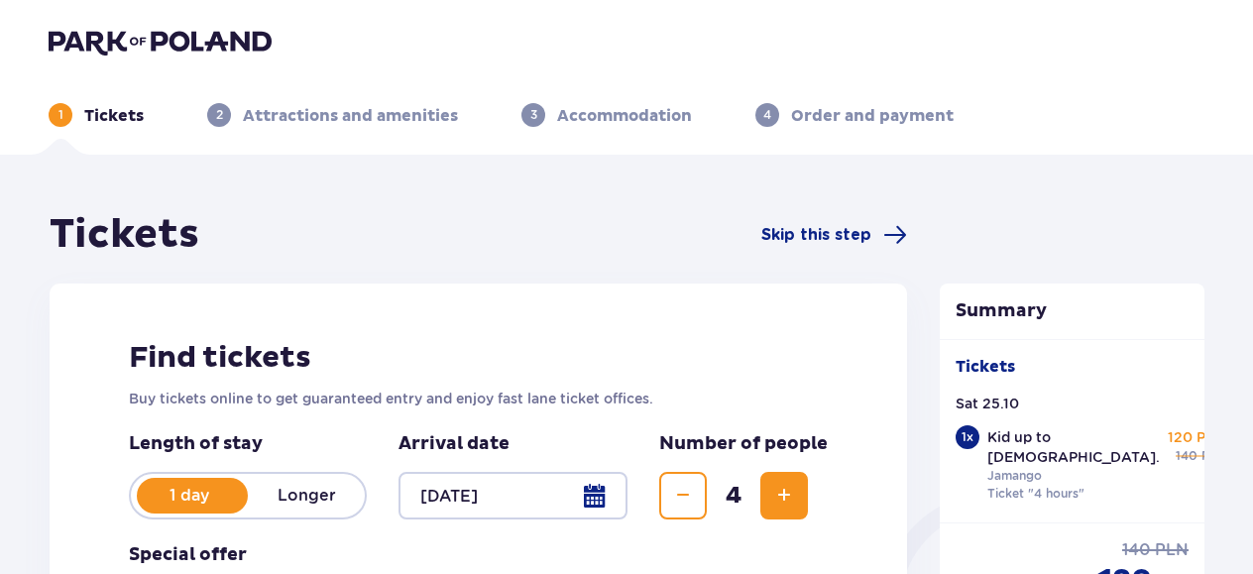
click at [787, 495] on span "Increase" at bounding box center [784, 496] width 24 height 24
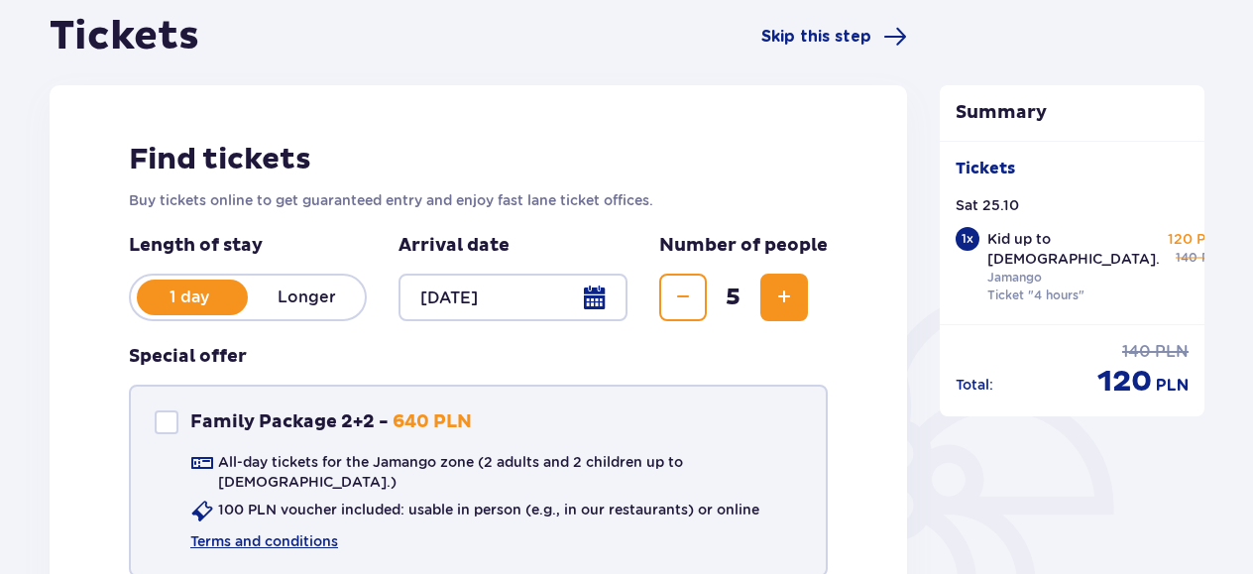
scroll to position [397, 0]
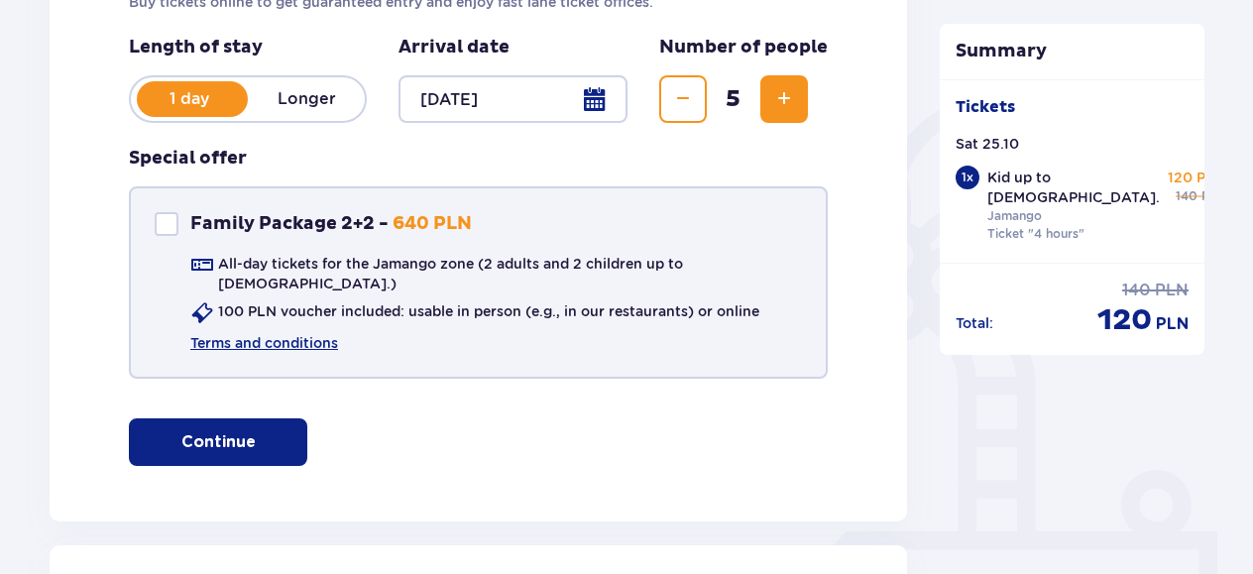
click at [174, 224] on div "Family Package 2+2" at bounding box center [167, 224] width 24 height 24
checkbox input "true"
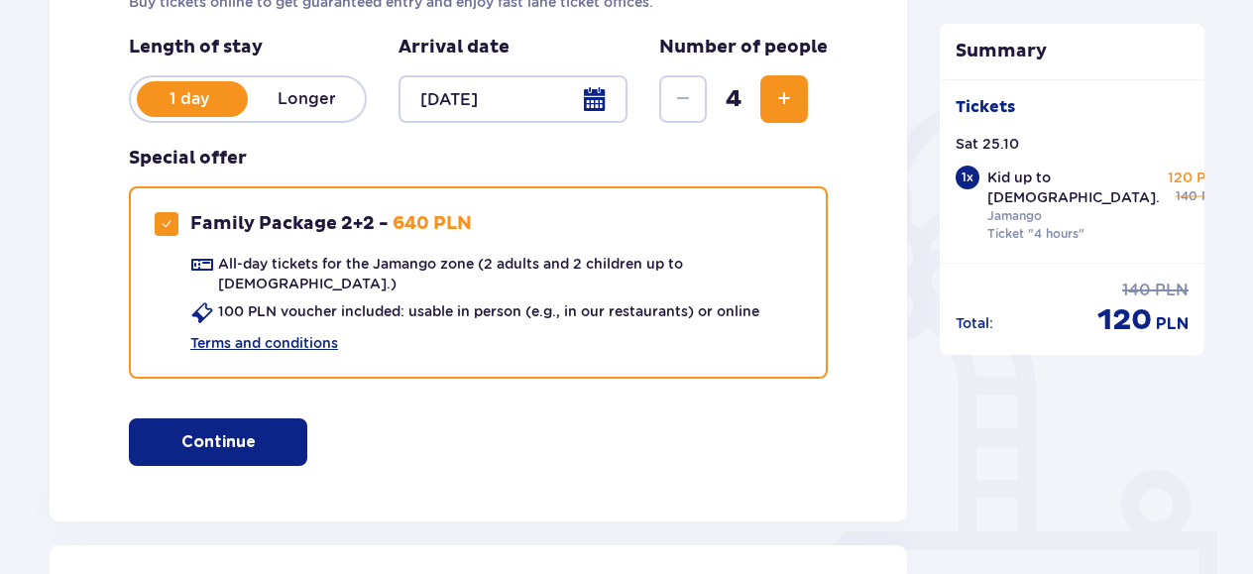
click at [276, 427] on button "Continue" at bounding box center [218, 442] width 178 height 48
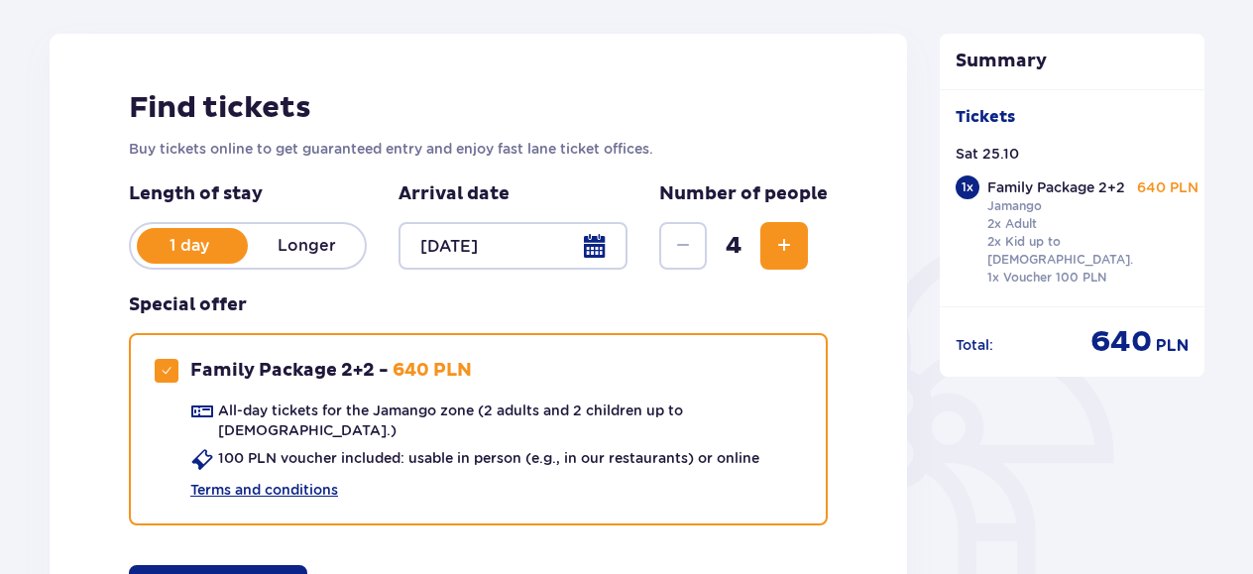
scroll to position [109, 0]
